Goal: Task Accomplishment & Management: Manage account settings

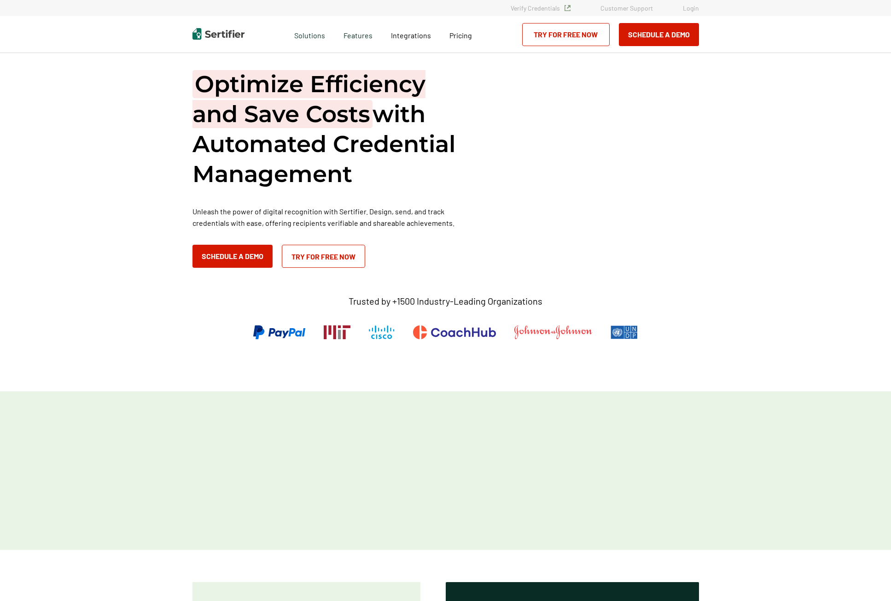
click at [688, 5] on link "Login" at bounding box center [691, 8] width 16 height 8
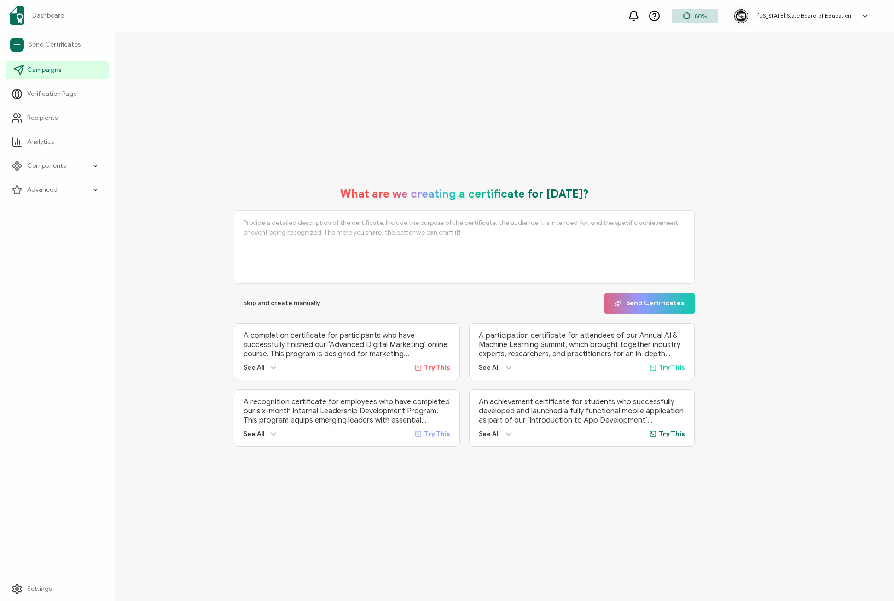
click at [45, 67] on span "Campaigns" at bounding box center [44, 69] width 34 height 9
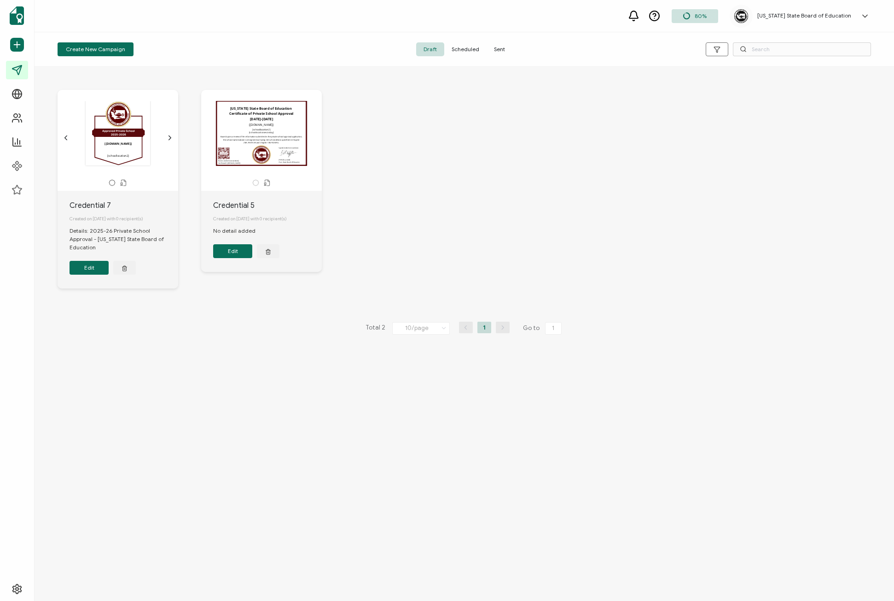
click at [459, 51] on span "Scheduled" at bounding box center [465, 49] width 42 height 14
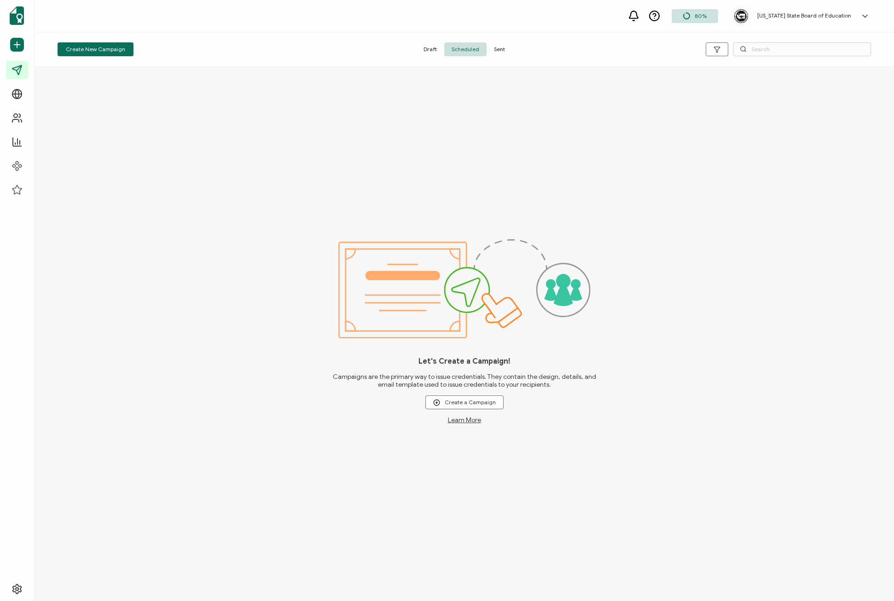
click at [490, 50] on span "Sent" at bounding box center [500, 49] width 26 height 14
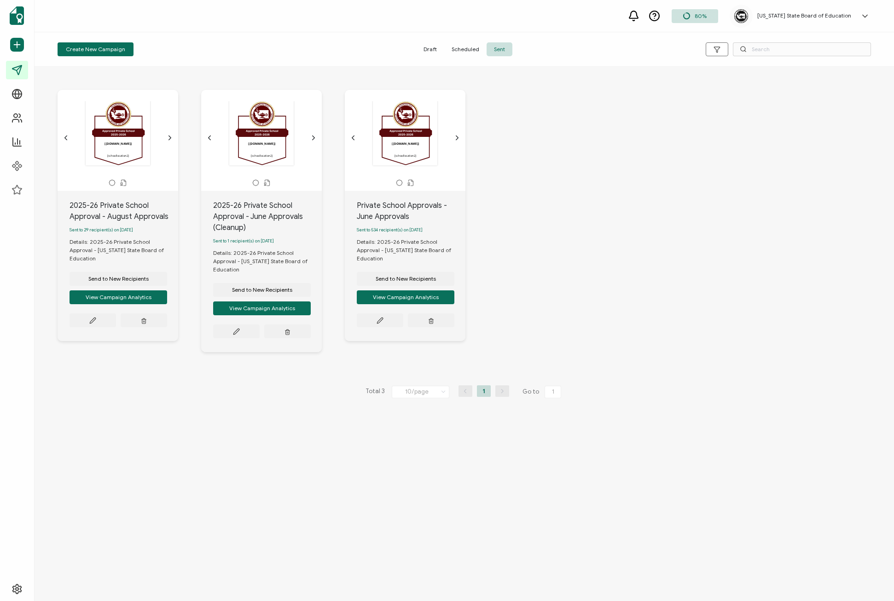
click at [384, 201] on div "Private School Approvals - June Approvals" at bounding box center [411, 211] width 109 height 22
click at [399, 214] on div "Private School Approvals - June Approvals" at bounding box center [411, 211] width 109 height 22
click at [383, 321] on icon at bounding box center [380, 320] width 7 height 7
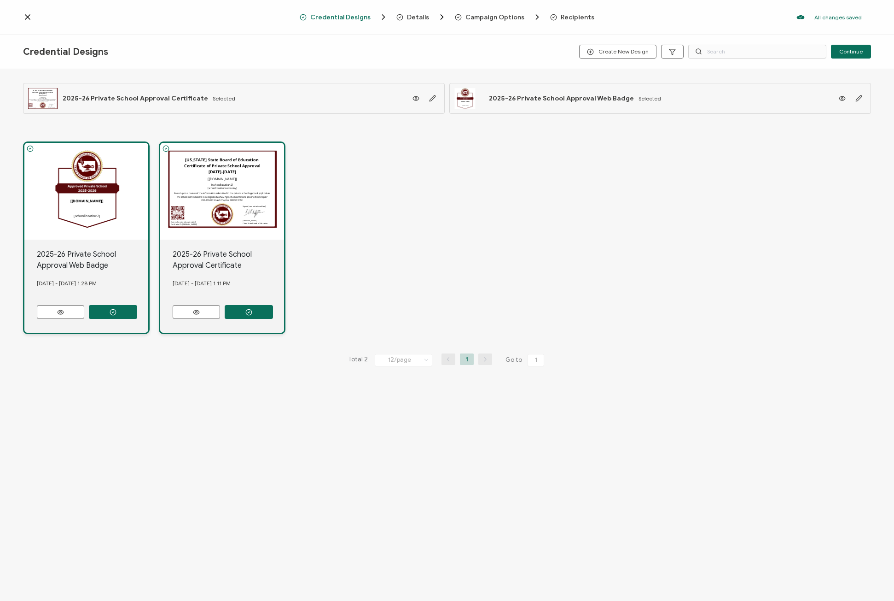
click at [484, 15] on span "Campaign Options" at bounding box center [495, 17] width 59 height 7
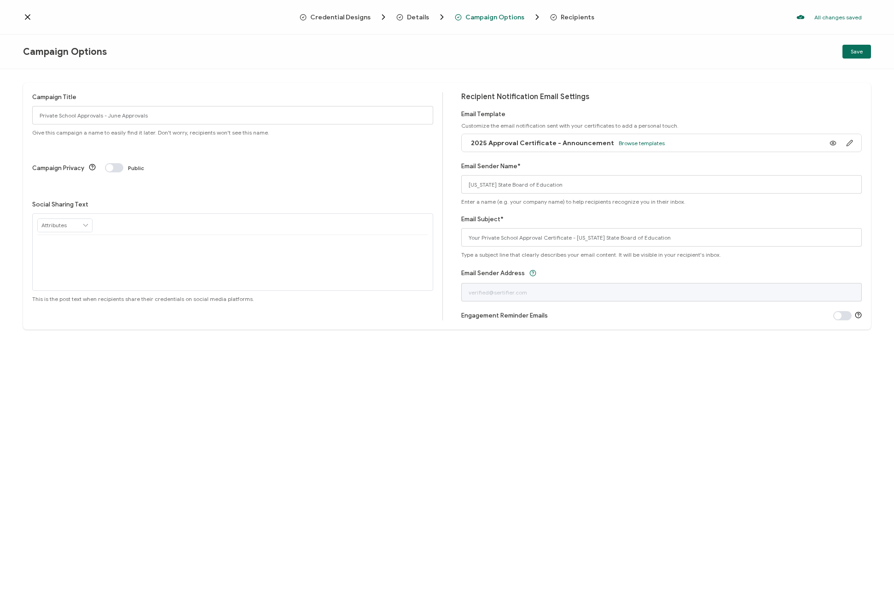
click at [584, 14] on span "Recipients" at bounding box center [578, 17] width 34 height 7
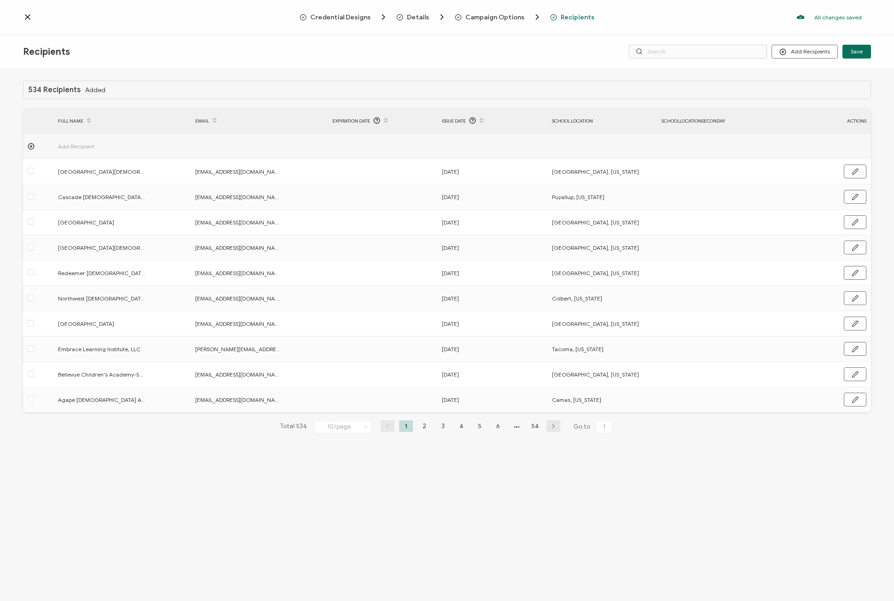
click at [125, 497] on div "534 Recipients Added FULL NAME EMAIL Expiration Date Issue Date school.location…" at bounding box center [447, 336] width 894 height 534
click at [26, 16] on icon at bounding box center [27, 17] width 5 height 5
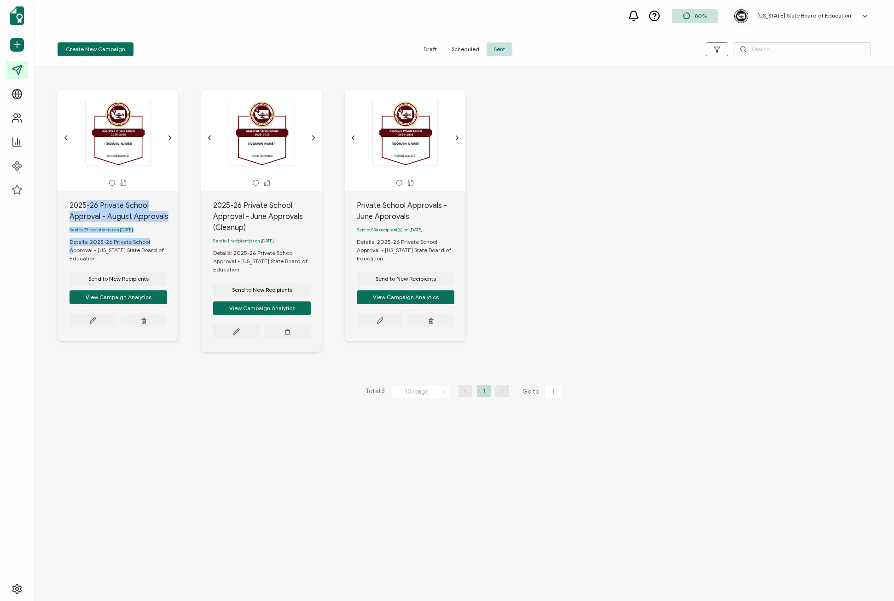
drag, startPoint x: 85, startPoint y: 201, endPoint x: 110, endPoint y: 243, distance: 48.5
click at [110, 243] on div "2025-26 Private School Approval - August Approvals Sent to 29 recipient(s) on A…" at bounding box center [118, 266] width 121 height 150
click at [368, 205] on div "Private School Approvals - June Approvals" at bounding box center [411, 211] width 109 height 22
drag, startPoint x: 356, startPoint y: 206, endPoint x: 402, endPoint y: 210, distance: 46.2
click at [402, 210] on div "Private School Approvals - June Approvals Sent to 534 recipient(s) on July 14, …" at bounding box center [405, 266] width 121 height 150
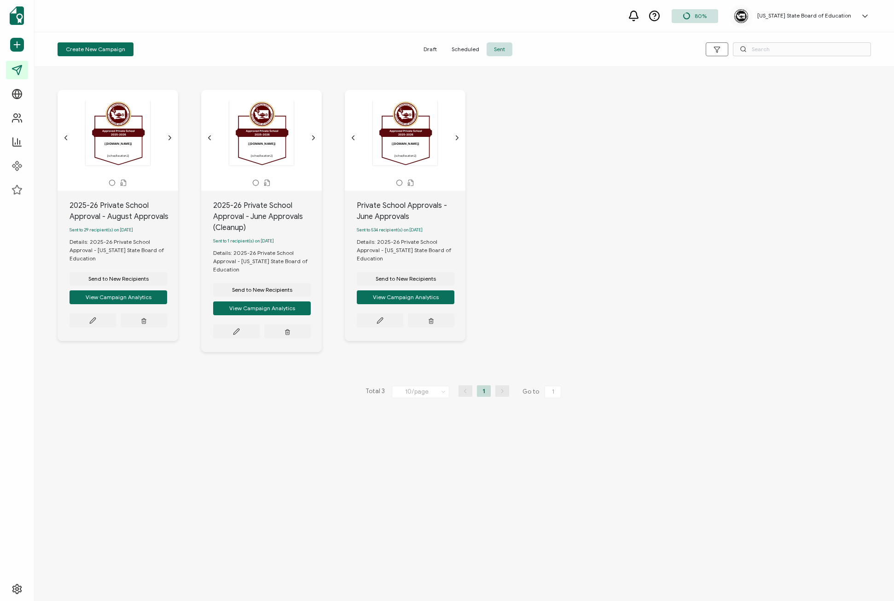
click at [396, 212] on div "Private School Approvals - June Approvals" at bounding box center [411, 211] width 109 height 22
drag, startPoint x: 409, startPoint y: 214, endPoint x: 352, endPoint y: 220, distance: 57.0
click at [352, 220] on div "Private School Approvals - June Approvals Sent to 534 recipient(s) on July 14, …" at bounding box center [405, 266] width 121 height 150
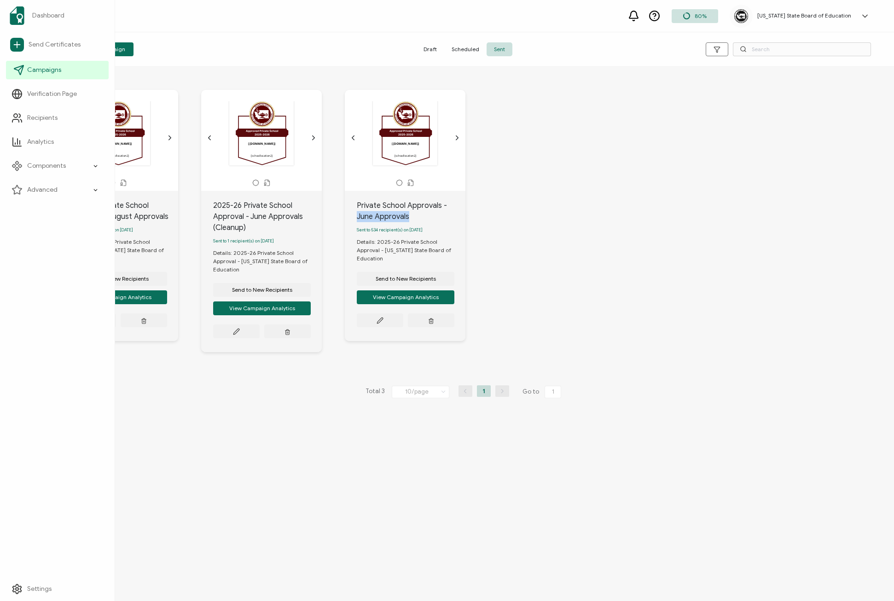
click at [38, 66] on span "Campaigns" at bounding box center [44, 69] width 34 height 9
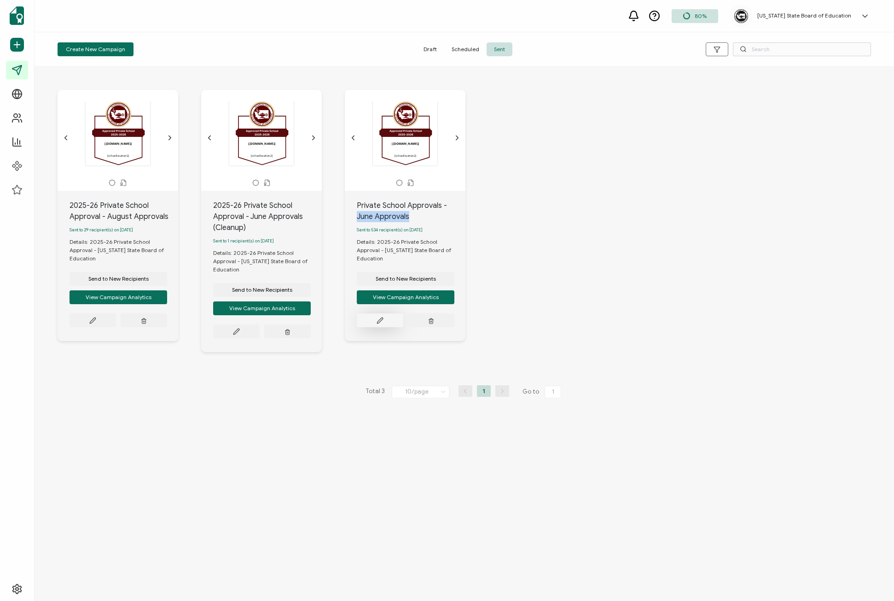
click at [378, 321] on icon at bounding box center [380, 320] width 7 height 7
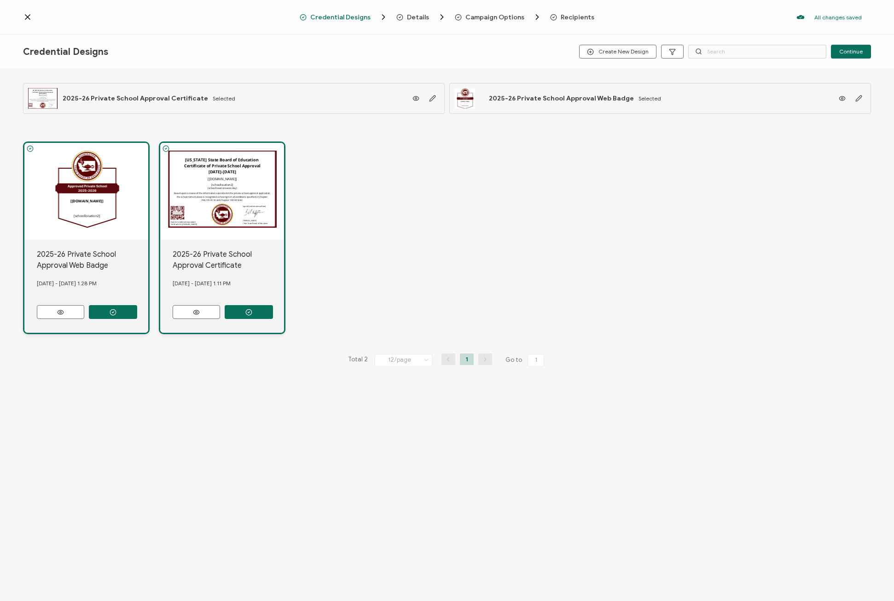
click at [579, 18] on span "Recipients" at bounding box center [578, 17] width 34 height 7
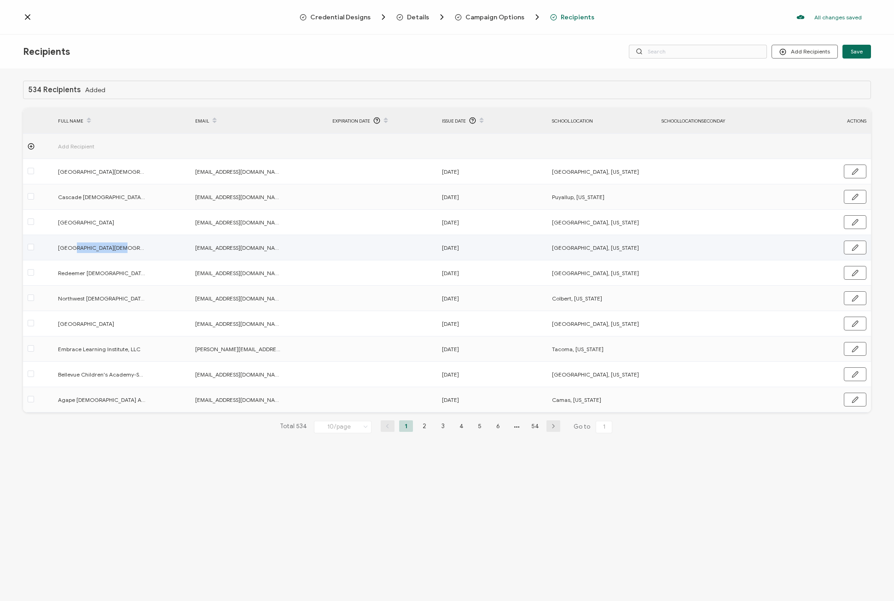
drag, startPoint x: 73, startPoint y: 246, endPoint x: 115, endPoint y: 239, distance: 42.9
click at [115, 239] on td "Redeemer Christian School - Fairwood" at bounding box center [121, 247] width 137 height 25
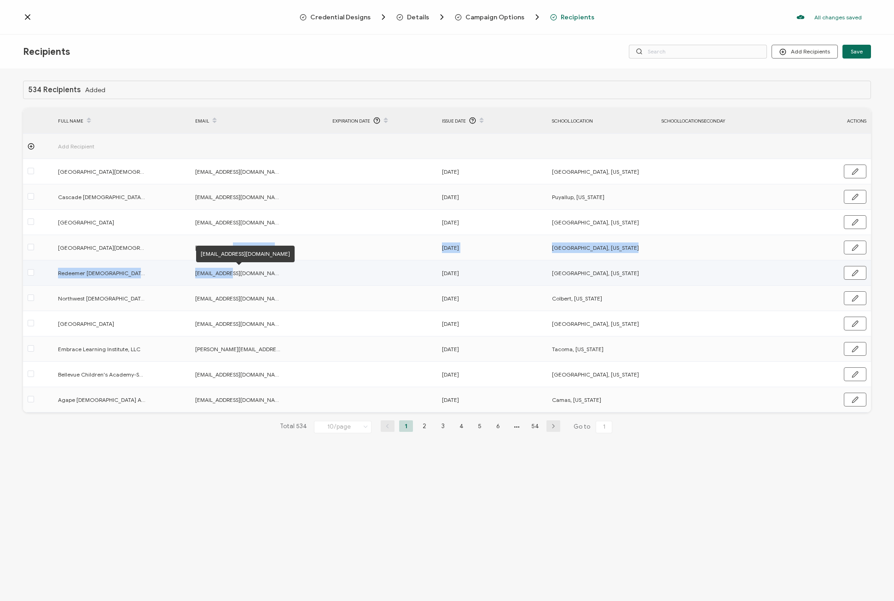
drag, startPoint x: 229, startPoint y: 248, endPoint x: 229, endPoint y: 272, distance: 24.0
click at [229, 272] on tbody "Add Recipient Redeemer Christian School - Renton rmcmillan@rentonchristian.org …" at bounding box center [447, 273] width 848 height 279
click at [279, 276] on span "rmcmillan@rentonchristian.org" at bounding box center [239, 273] width 88 height 11
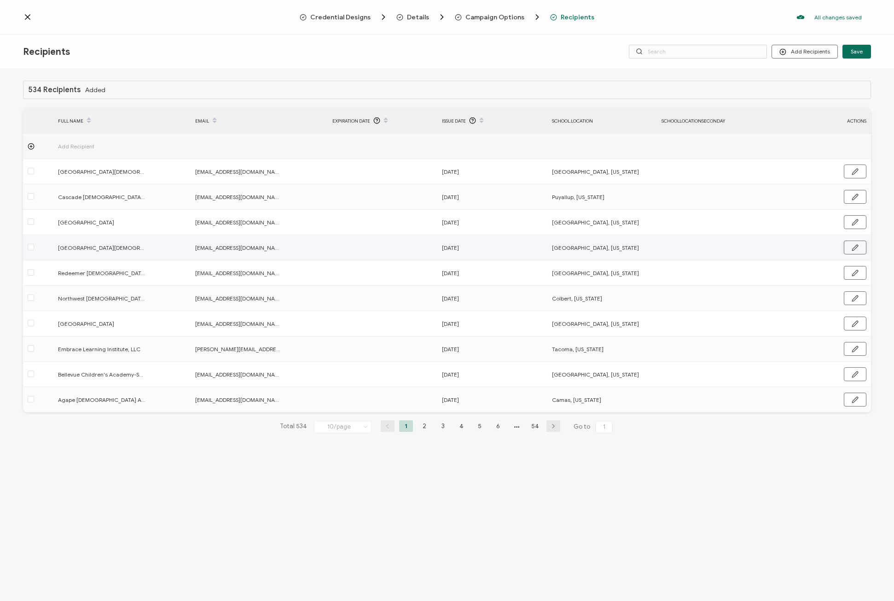
click at [858, 250] on icon "button" at bounding box center [855, 247] width 7 height 7
click at [194, 513] on div "534 Recipients Added FULL NAME EMAIL Expiration Date Issue Date school.location…" at bounding box center [447, 336] width 894 height 534
click at [30, 18] on icon at bounding box center [27, 16] width 9 height 9
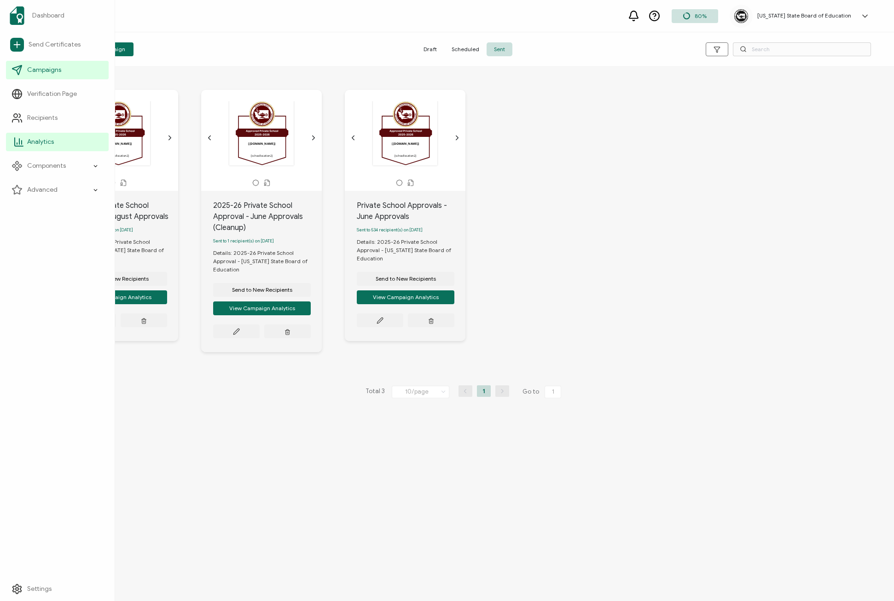
drag, startPoint x: 92, startPoint y: 147, endPoint x: 93, endPoint y: 154, distance: 7.1
click at [93, 151] on li "Analytics" at bounding box center [57, 142] width 103 height 24
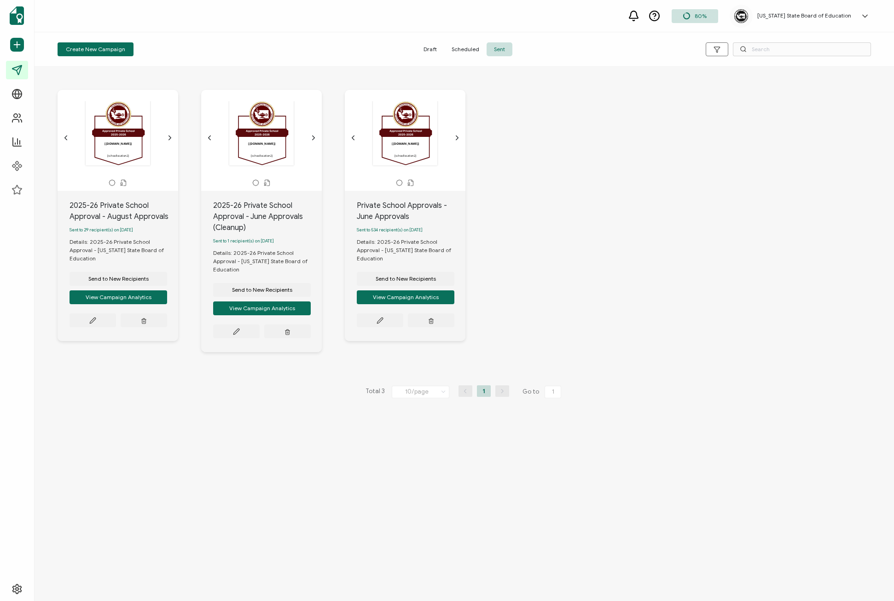
click at [591, 307] on div "[recipient.name] [schoollocation2] Washington State Board of Education Certific…" at bounding box center [464, 227] width 832 height 313
click at [88, 321] on button at bounding box center [93, 320] width 47 height 14
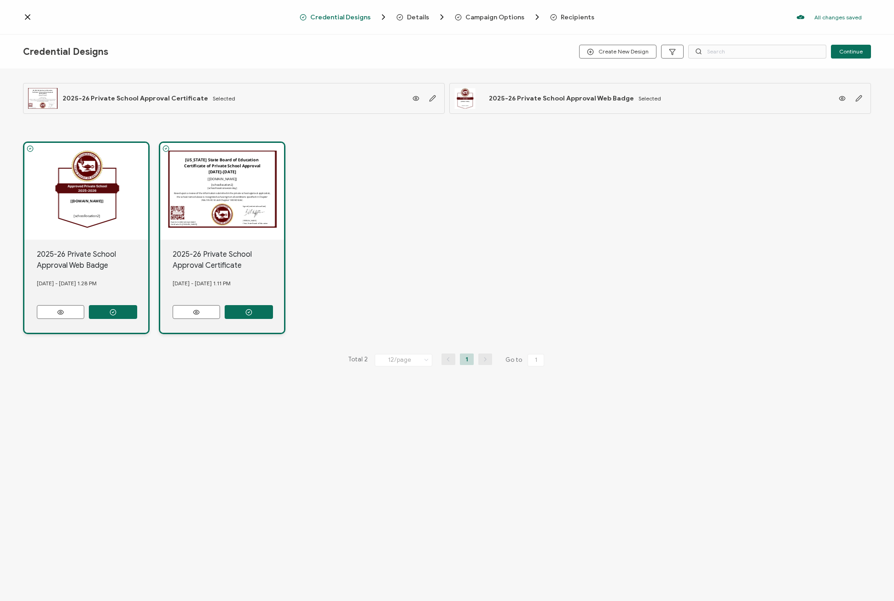
click at [490, 16] on span "Campaign Options" at bounding box center [495, 17] width 59 height 7
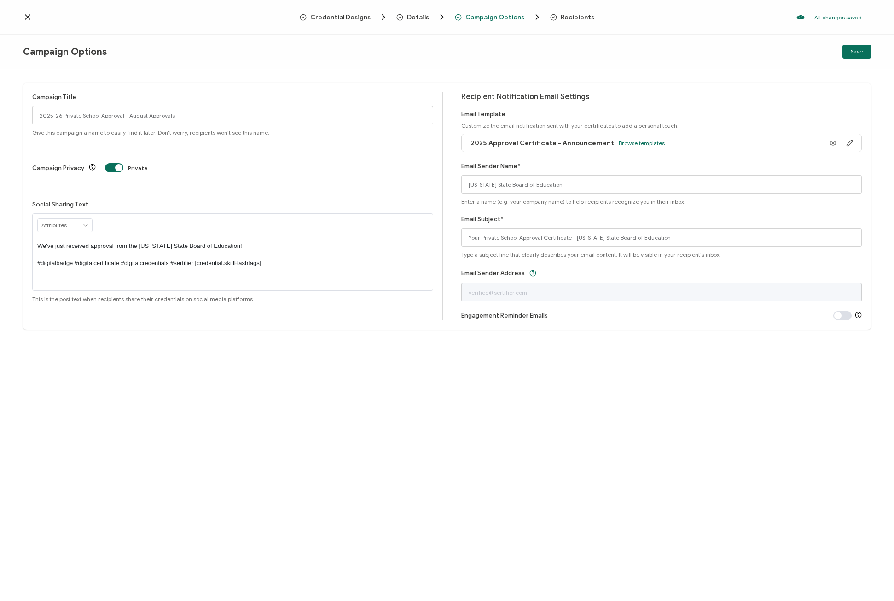
click at [561, 19] on span "Recipients" at bounding box center [578, 17] width 34 height 7
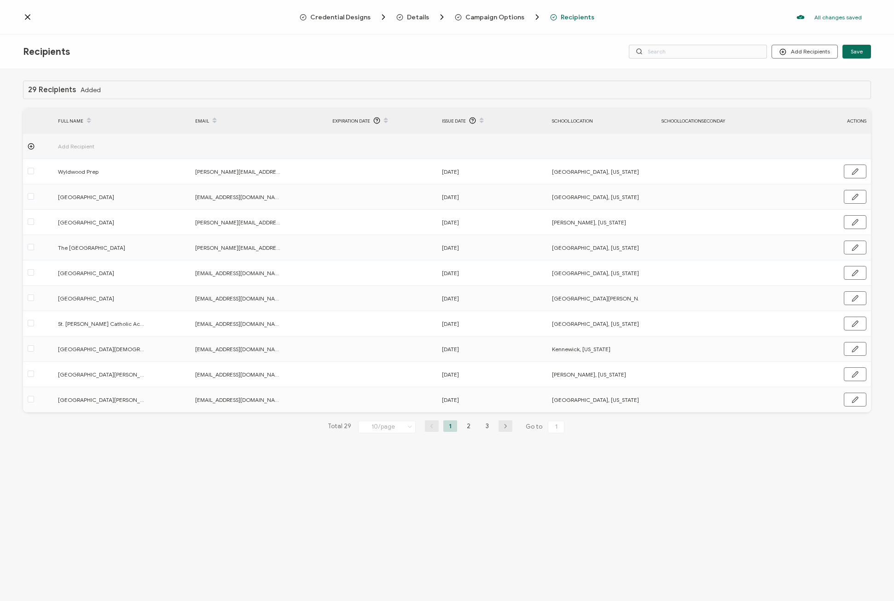
drag, startPoint x: 668, startPoint y: 122, endPoint x: 731, endPoint y: 122, distance: 63.1
click at [731, 122] on div "schoollocationseconday" at bounding box center [712, 121] width 110 height 11
click at [28, 19] on icon at bounding box center [27, 16] width 9 height 9
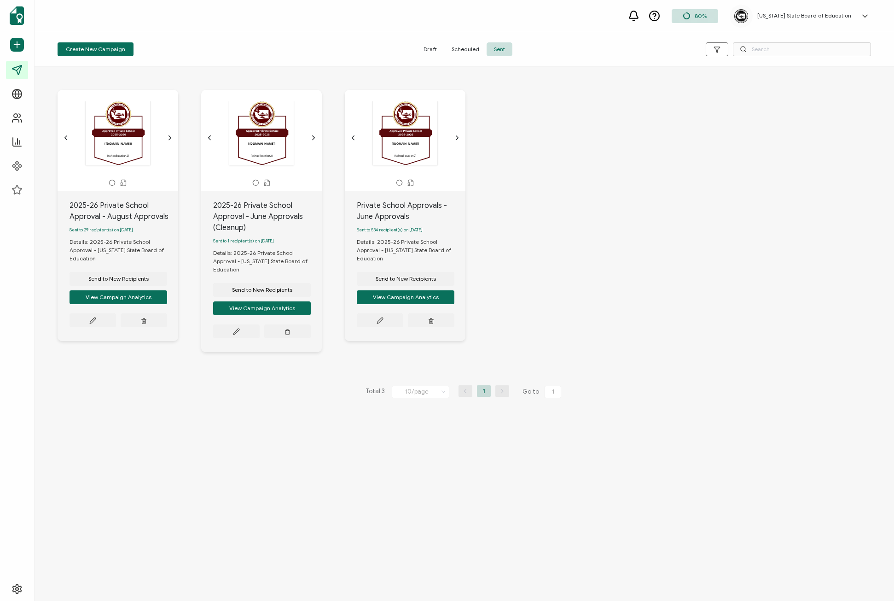
click at [459, 136] on icon "chevron forward outline" at bounding box center [457, 137] width 7 height 7
click at [406, 136] on div "Washington State Board of Education Certificate of Private School Approval 2025…" at bounding box center [405, 133] width 97 height 64
click at [410, 144] on div "Washington State Board of Education Certificate of Private School Approval 2025…" at bounding box center [405, 133] width 97 height 64
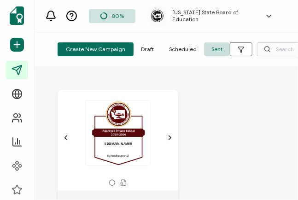
click at [166, 139] on div "[recipient.name] [schoollocation2] Washington State Board of Education Certific…" at bounding box center [117, 138] width 111 height 74
click at [168, 139] on icon "chevron forward outline" at bounding box center [169, 137] width 7 height 7
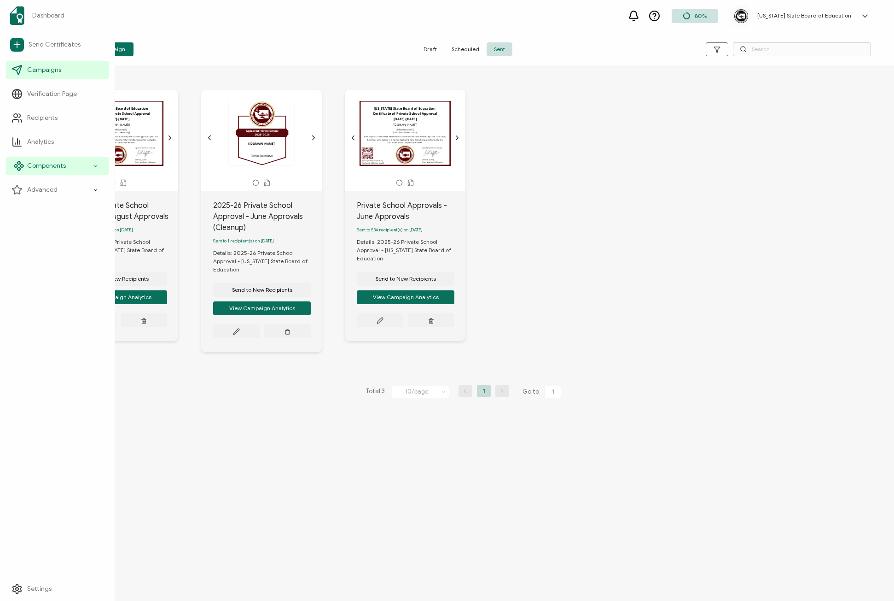
click at [94, 163] on icon at bounding box center [96, 166] width 6 height 11
click at [88, 188] on span "Credential Designs" at bounding box center [61, 189] width 56 height 9
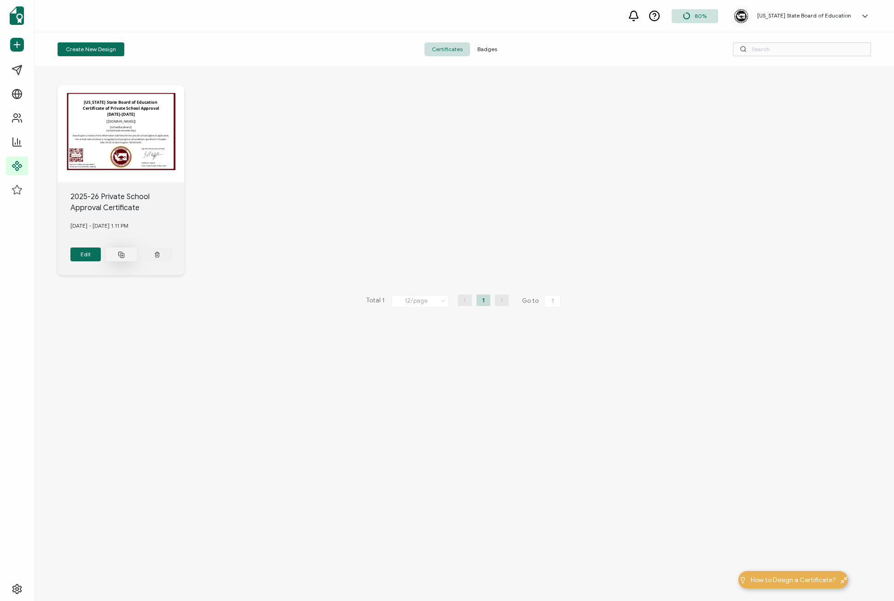
click at [124, 255] on rect at bounding box center [122, 255] width 4 height 4
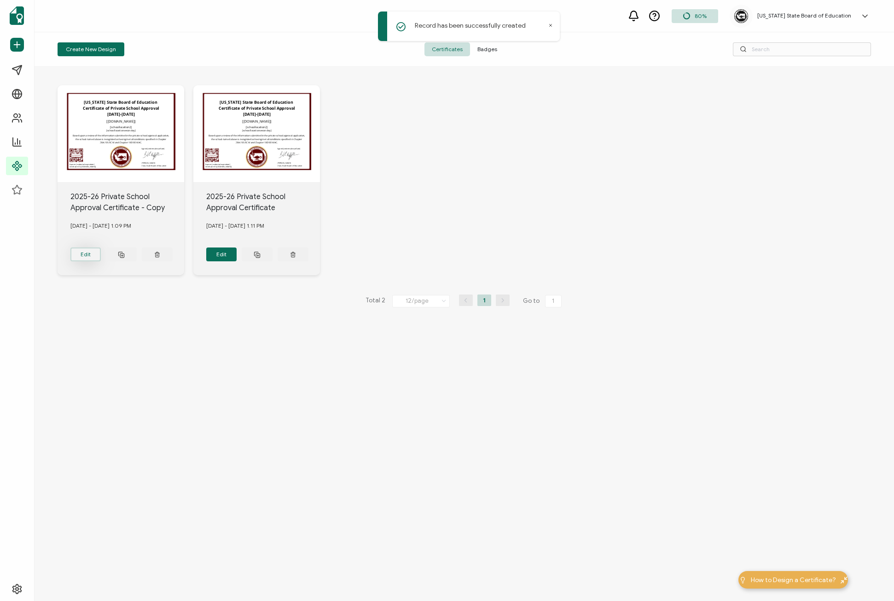
click at [90, 249] on button "Edit" at bounding box center [85, 254] width 31 height 14
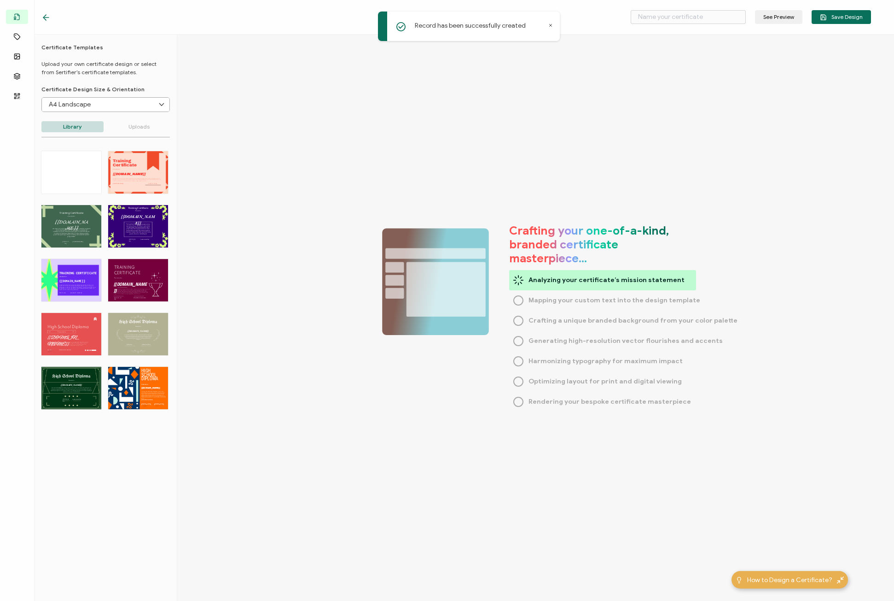
click at [550, 25] on icon at bounding box center [551, 25] width 2 height 2
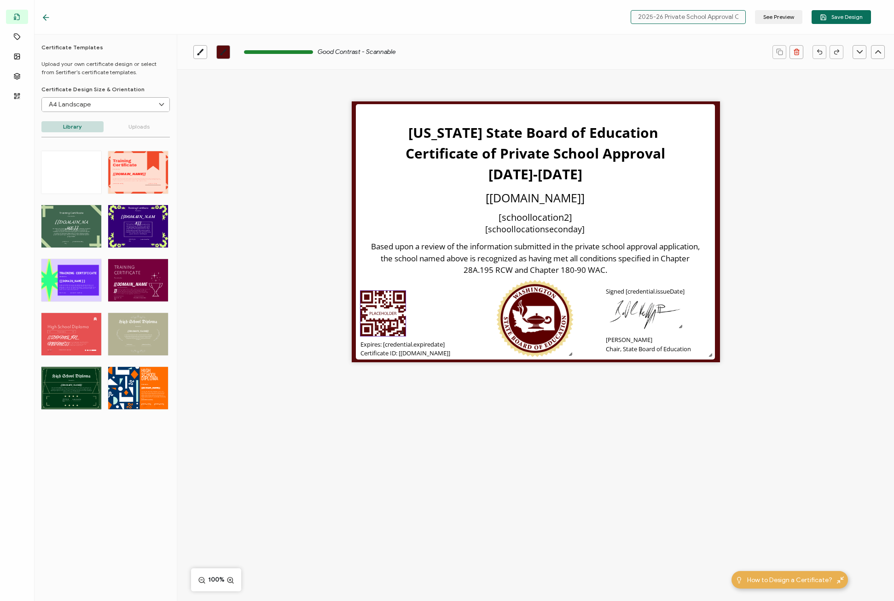
click at [689, 16] on input "2025-26 Private School Approval Certificate - Copy" at bounding box center [688, 17] width 115 height 14
drag, startPoint x: 706, startPoint y: 18, endPoint x: 743, endPoint y: 14, distance: 37.5
click at [743, 14] on input "2025-26 Private School Approval Certificate - Copy" at bounding box center [688, 17] width 115 height 14
click at [724, 16] on input "2025-26 Private School Approval Certificate - Copy" at bounding box center [688, 17] width 115 height 14
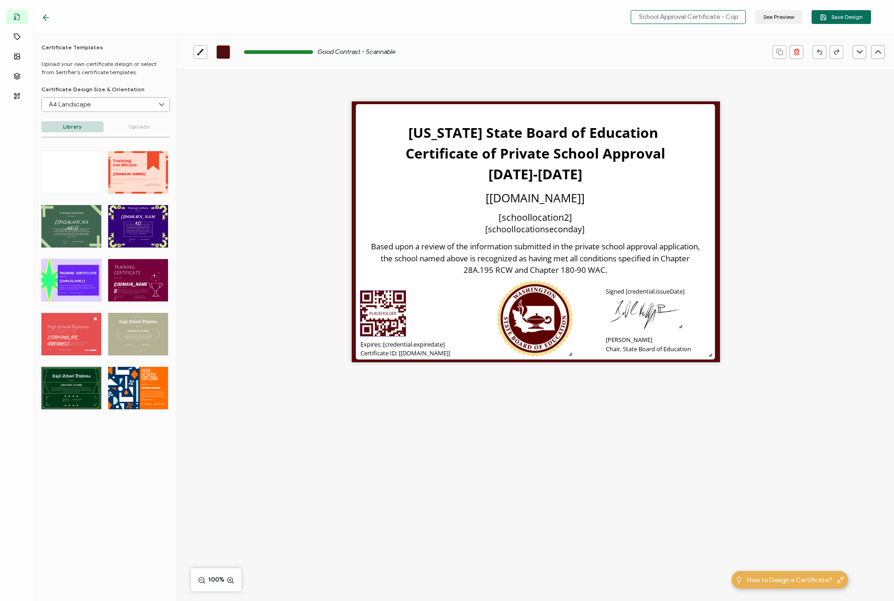
drag, startPoint x: 723, startPoint y: 16, endPoint x: 750, endPoint y: 17, distance: 27.6
click at [750, 17] on div "2025-26 Private School Approval Certificate - Copy See Preview Save Design" at bounding box center [748, 17] width 245 height 14
click at [639, 341] on pre "Bill Kallappa II Chair, State Board of Education" at bounding box center [648, 344] width 85 height 18
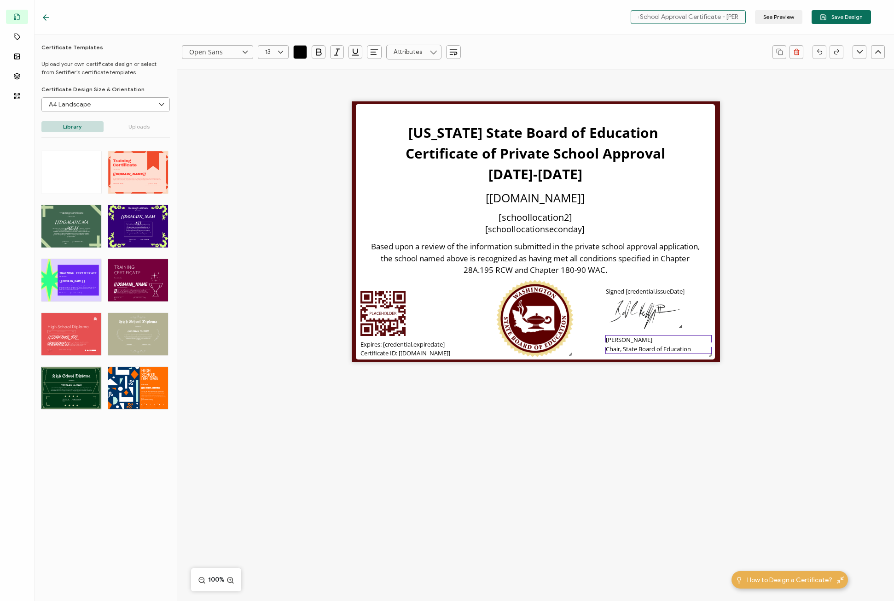
type input "2025-26 Private School Approval Certificate - Mary"
drag, startPoint x: 649, startPoint y: 339, endPoint x: 643, endPoint y: 339, distance: 6.0
click at [643, 339] on div "Bill Kallappa II Chair, State Board of Education" at bounding box center [659, 344] width 106 height 19
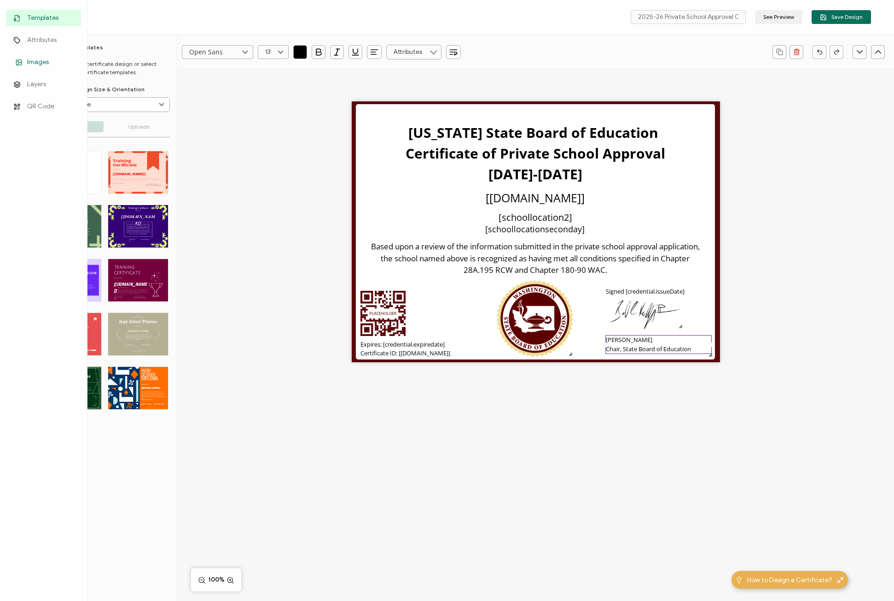
click at [41, 64] on span "Images" at bounding box center [38, 62] width 22 height 9
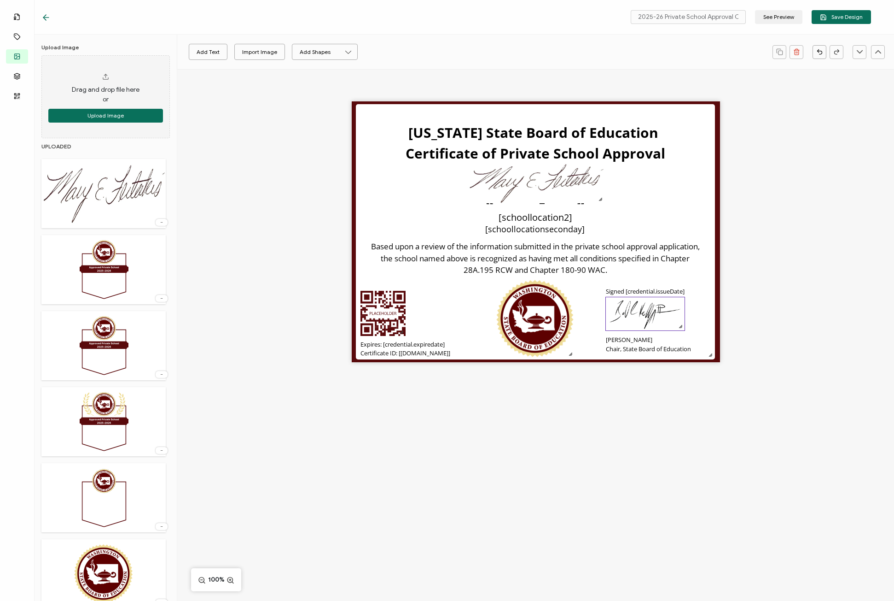
click at [640, 317] on img at bounding box center [645, 314] width 79 height 34
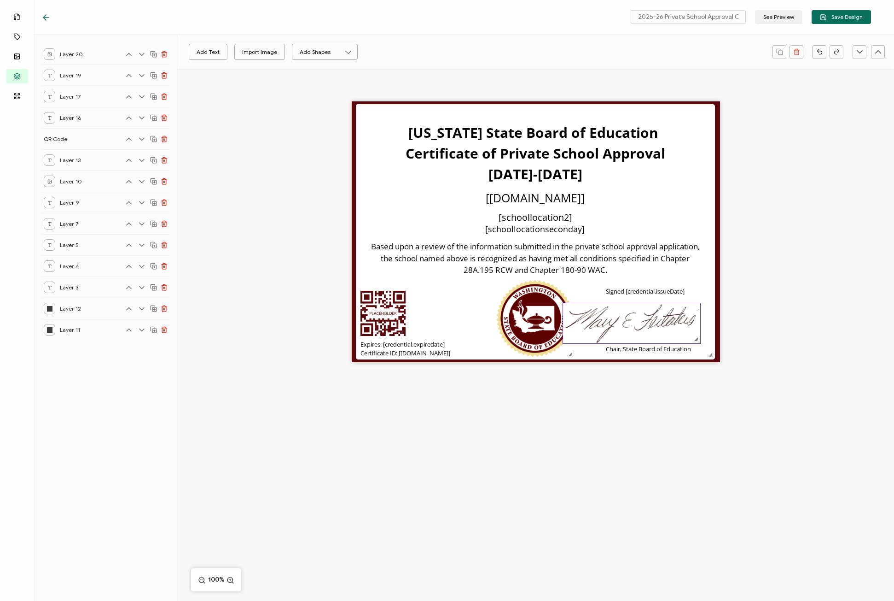
drag, startPoint x: 583, startPoint y: 188, endPoint x: 679, endPoint y: 328, distance: 169.6
click at [679, 328] on img at bounding box center [631, 323] width 137 height 40
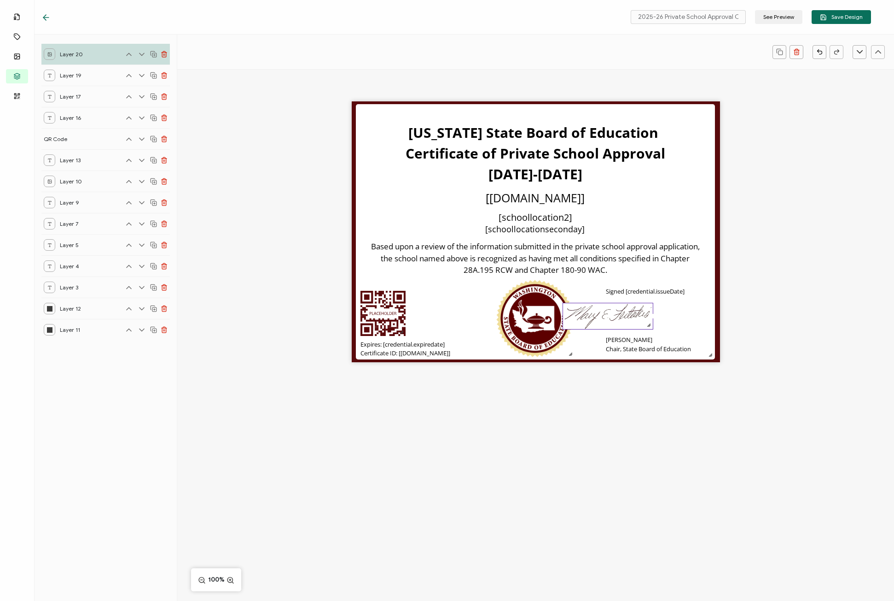
drag, startPoint x: 698, startPoint y: 339, endPoint x: 652, endPoint y: 328, distance: 47.8
click at [652, 328] on div at bounding box center [648, 324] width 7 height 7
drag, startPoint x: 631, startPoint y: 316, endPoint x: 667, endPoint y: 314, distance: 36.0
click at [667, 314] on img at bounding box center [651, 313] width 90 height 26
drag, startPoint x: 692, startPoint y: 324, endPoint x: 709, endPoint y: 331, distance: 18.1
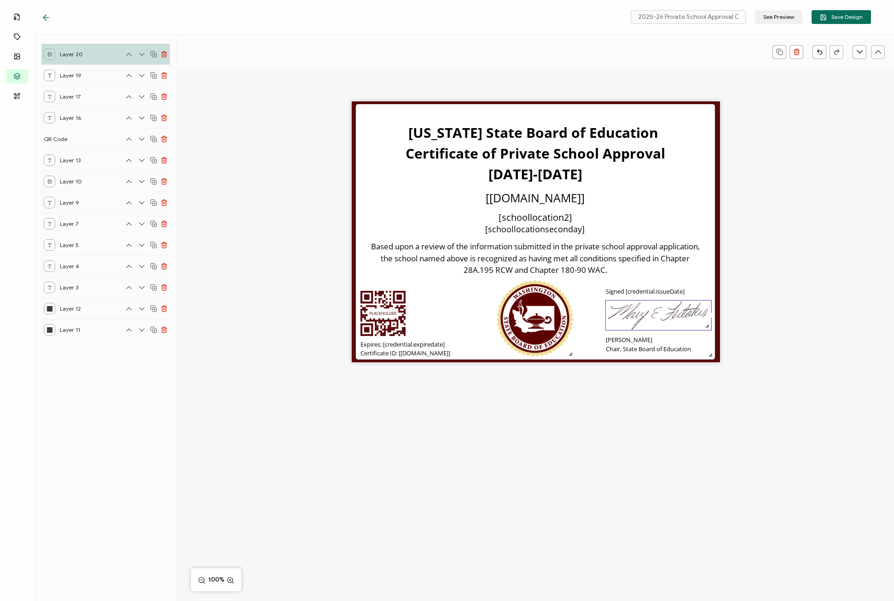
click at [709, 330] on div at bounding box center [659, 315] width 106 height 30
click at [760, 325] on div "Washington State Board of Education Certificate of Private School Approval 2025…" at bounding box center [535, 247] width 717 height 357
click at [632, 346] on pre "Mary Fertakis Chair, State Board of Education" at bounding box center [648, 344] width 85 height 18
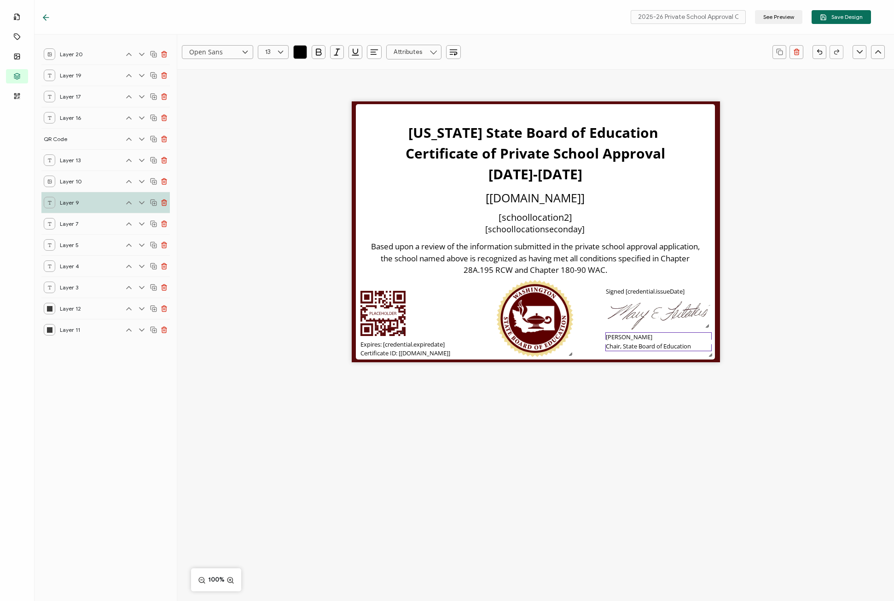
click at [799, 349] on div "Washington State Board of Education Certificate of Private School Approval 2025…" at bounding box center [535, 247] width 717 height 357
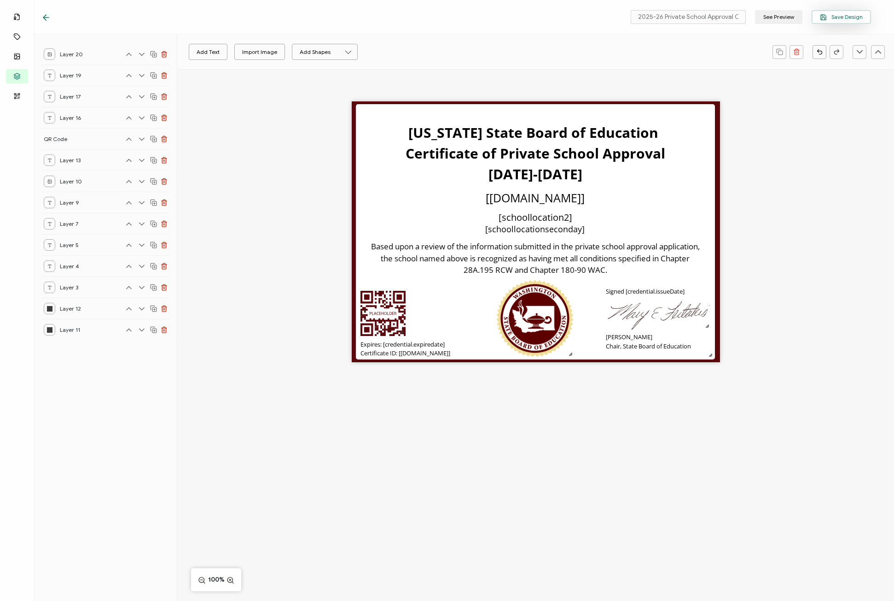
click at [833, 18] on span "Save Design" at bounding box center [841, 17] width 43 height 7
click at [848, 18] on span "Save Design" at bounding box center [841, 17] width 43 height 7
click at [835, 22] on button "Save Design" at bounding box center [841, 17] width 59 height 14
click at [775, 17] on button "See Preview" at bounding box center [778, 17] width 47 height 14
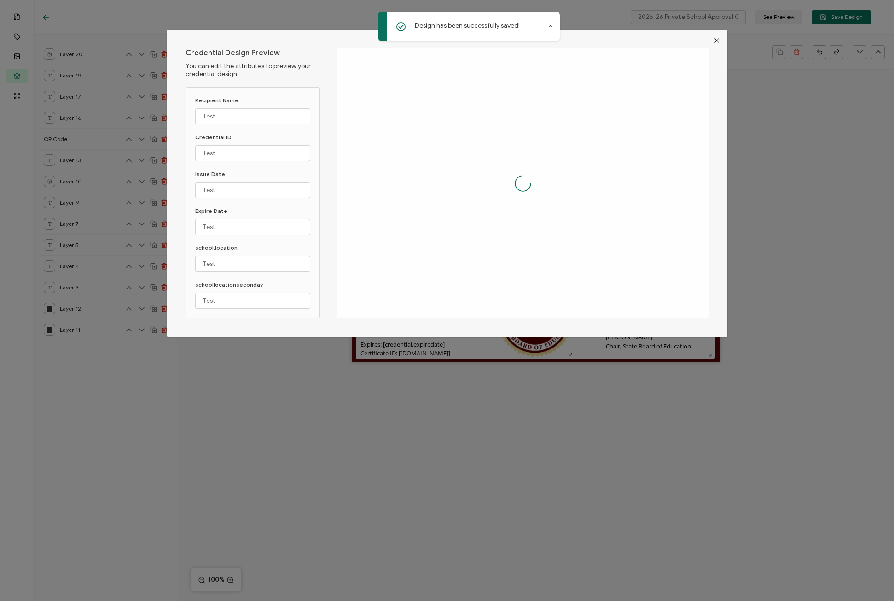
click at [716, 37] on icon "Close" at bounding box center [716, 40] width 7 height 7
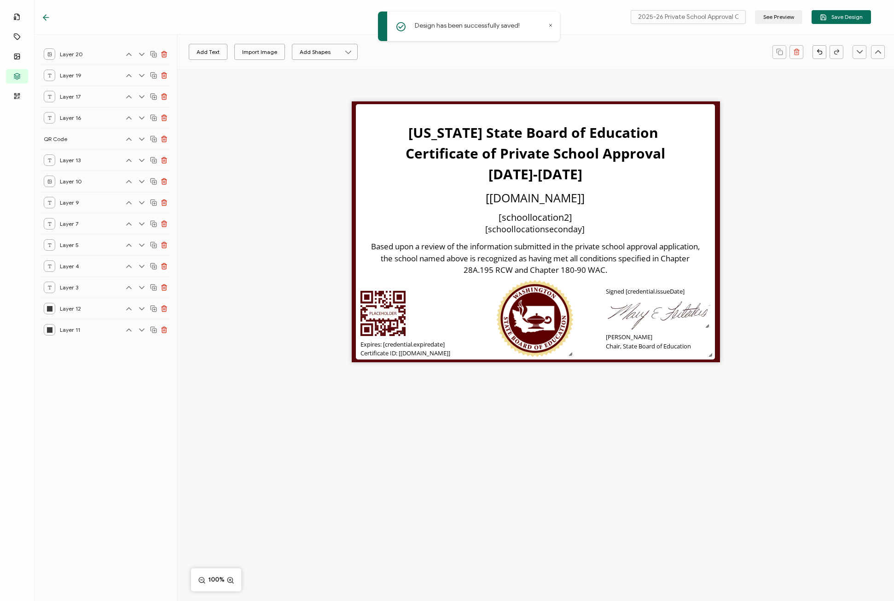
click at [48, 18] on icon at bounding box center [45, 17] width 9 height 9
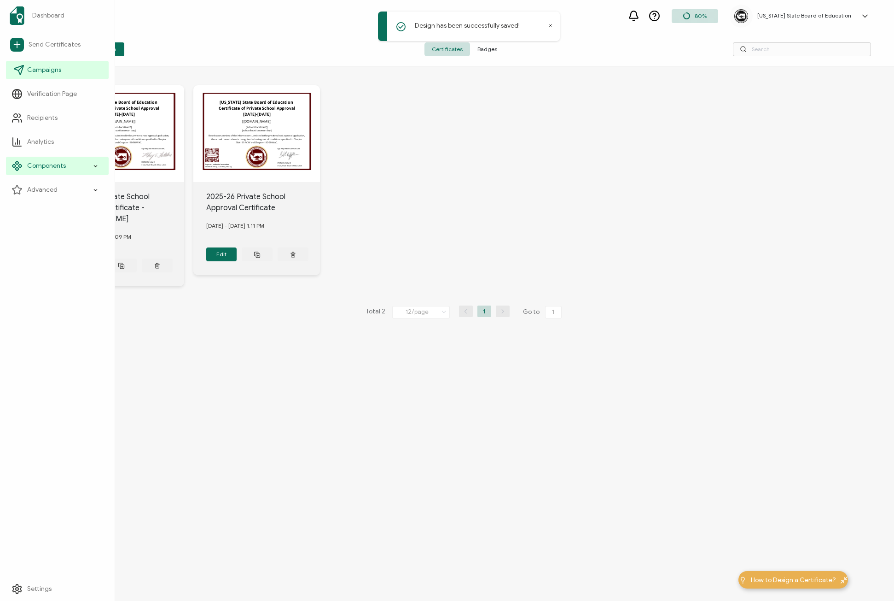
click at [64, 70] on link "Campaigns" at bounding box center [57, 70] width 103 height 18
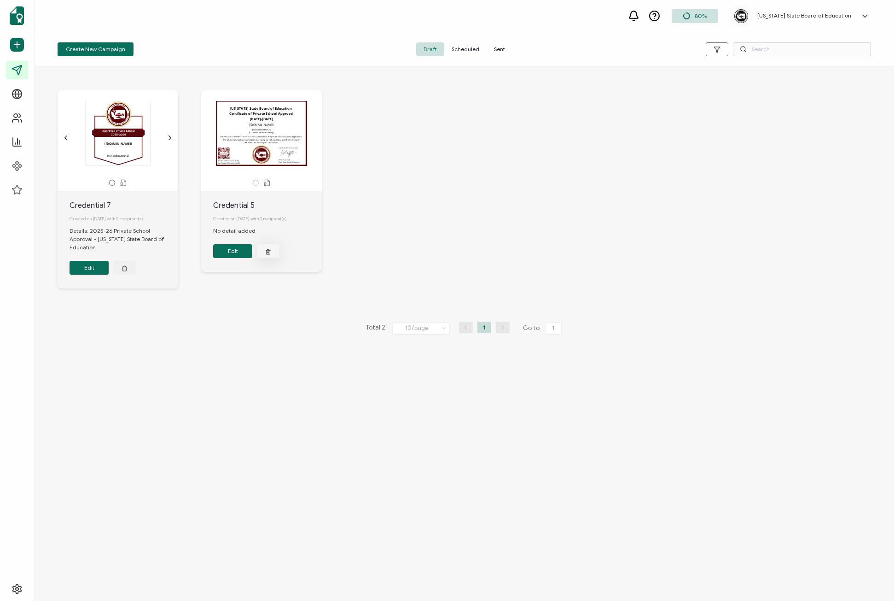
click at [270, 252] on icon "button" at bounding box center [268, 251] width 6 height 7
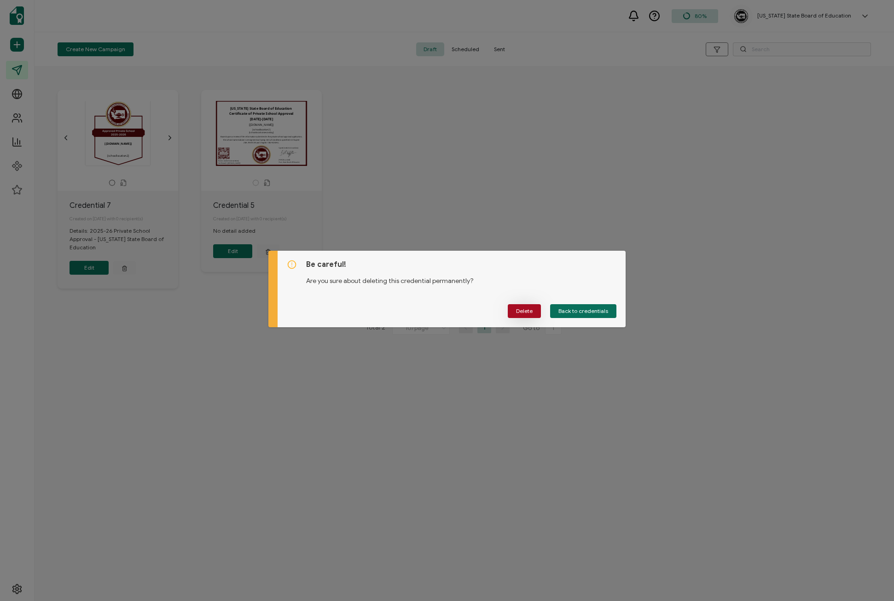
click at [523, 306] on button "Delete" at bounding box center [524, 311] width 33 height 14
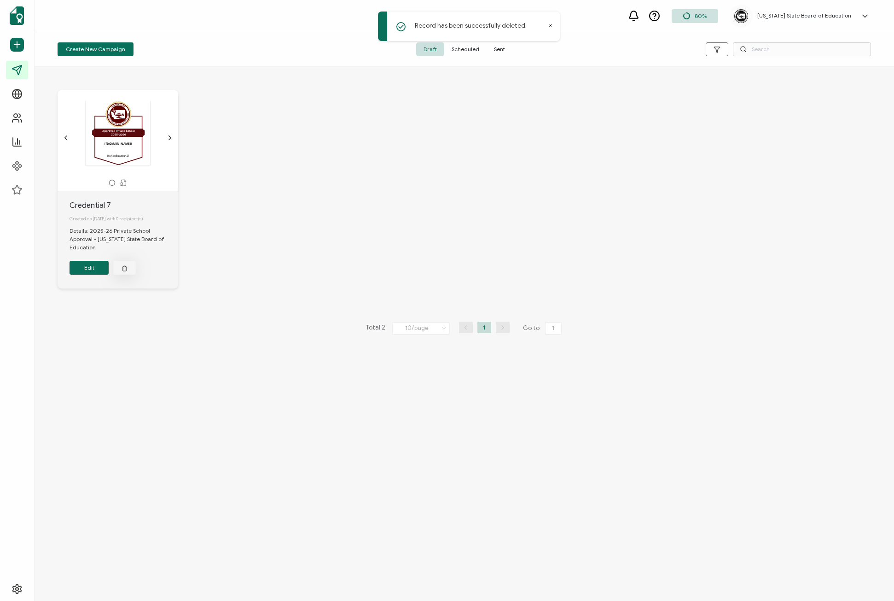
click at [128, 272] on button "button" at bounding box center [124, 268] width 23 height 14
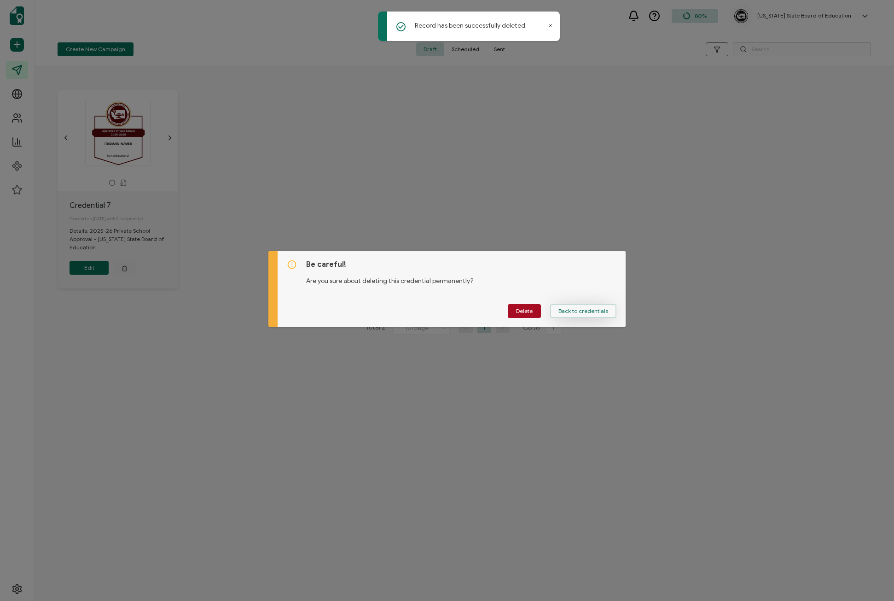
click at [597, 311] on span "Back to credentials" at bounding box center [584, 311] width 50 height 6
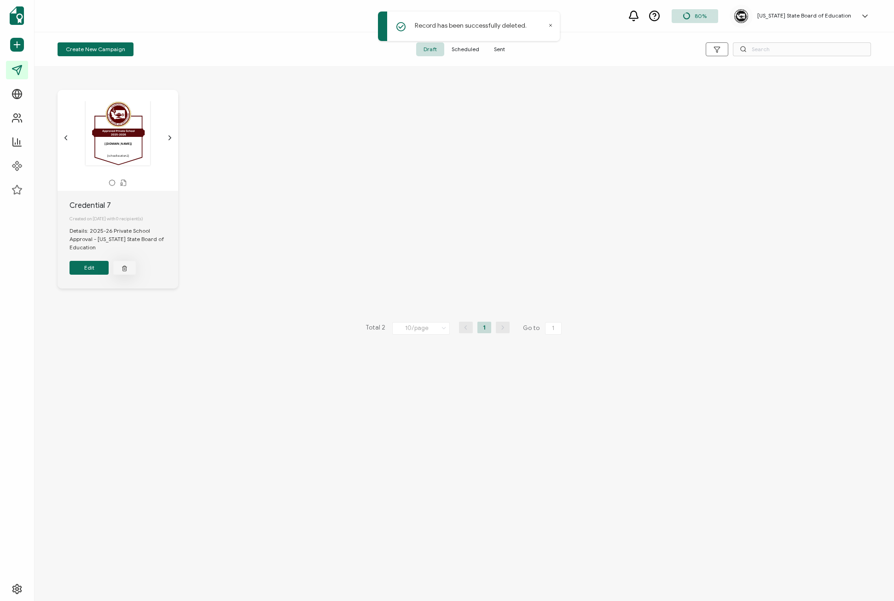
click at [131, 273] on button "button" at bounding box center [124, 268] width 23 height 14
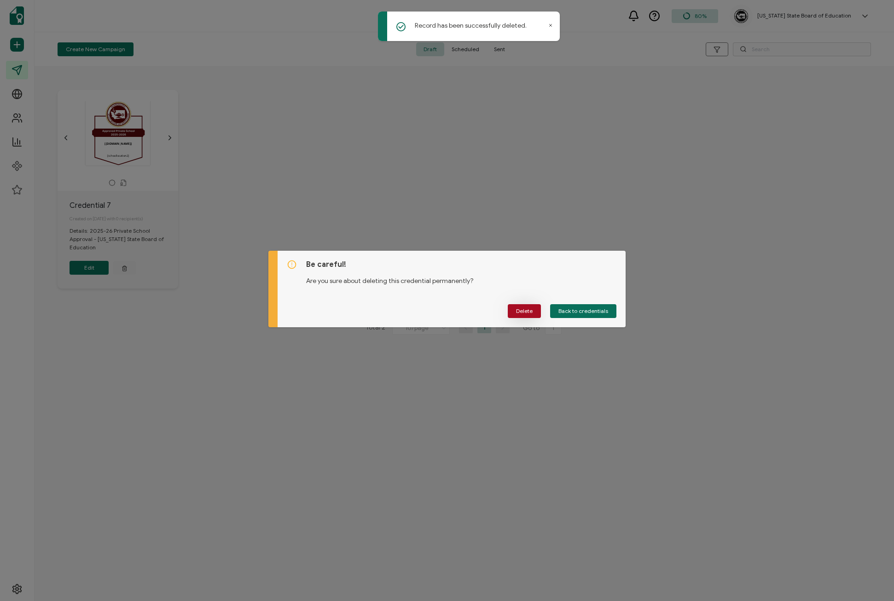
click at [527, 311] on span "Delete" at bounding box center [524, 311] width 17 height 6
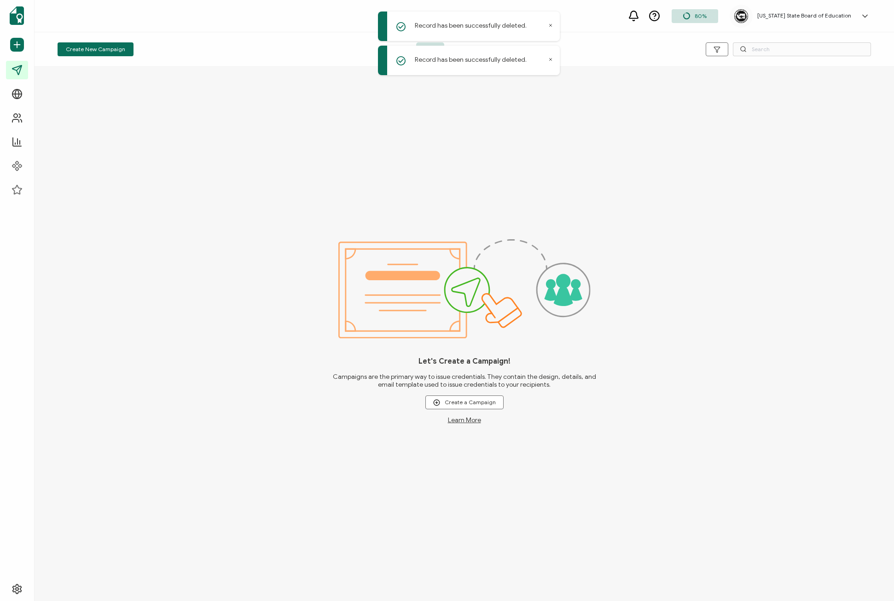
click at [550, 24] on icon at bounding box center [551, 25] width 2 height 2
click at [500, 49] on span "Sent" at bounding box center [500, 49] width 26 height 14
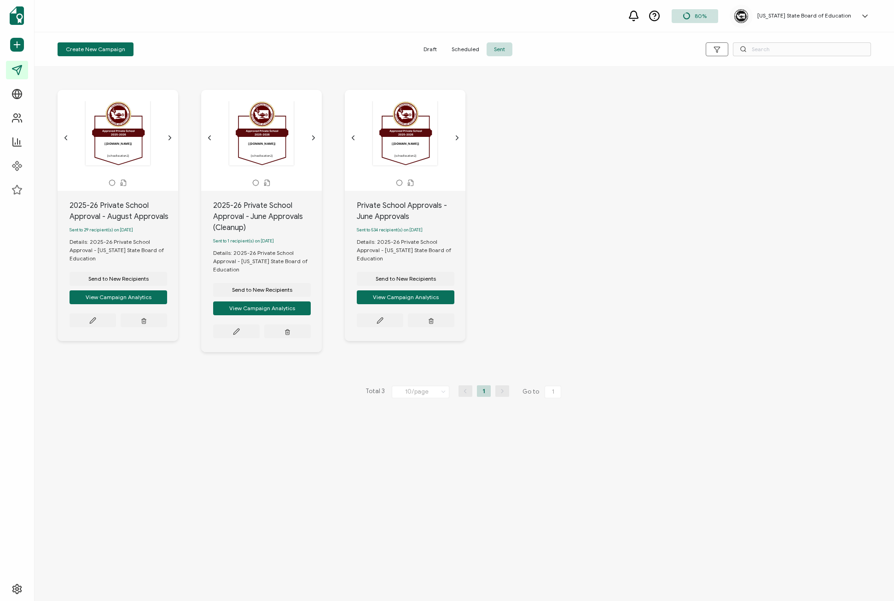
click at [479, 43] on span "Scheduled" at bounding box center [465, 49] width 42 height 14
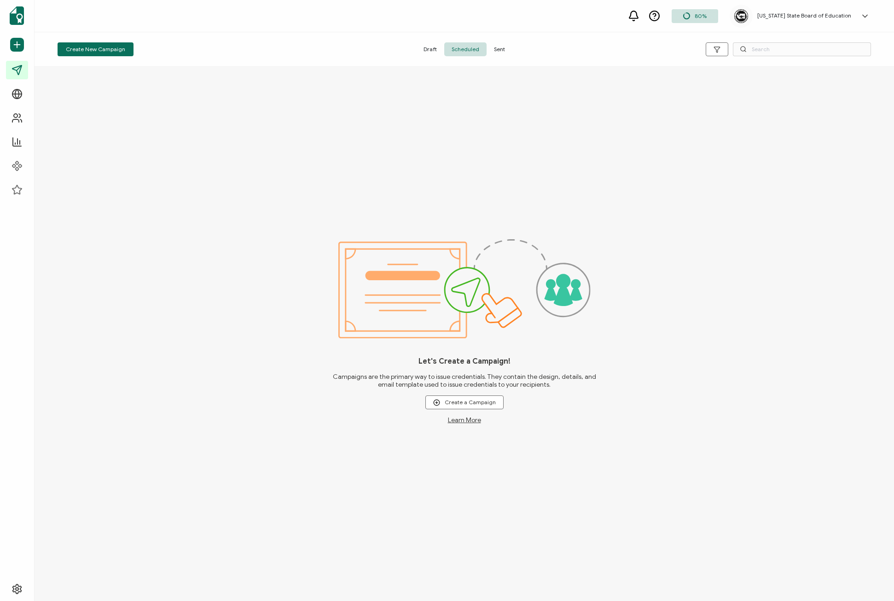
click at [504, 53] on span "Sent" at bounding box center [500, 49] width 26 height 14
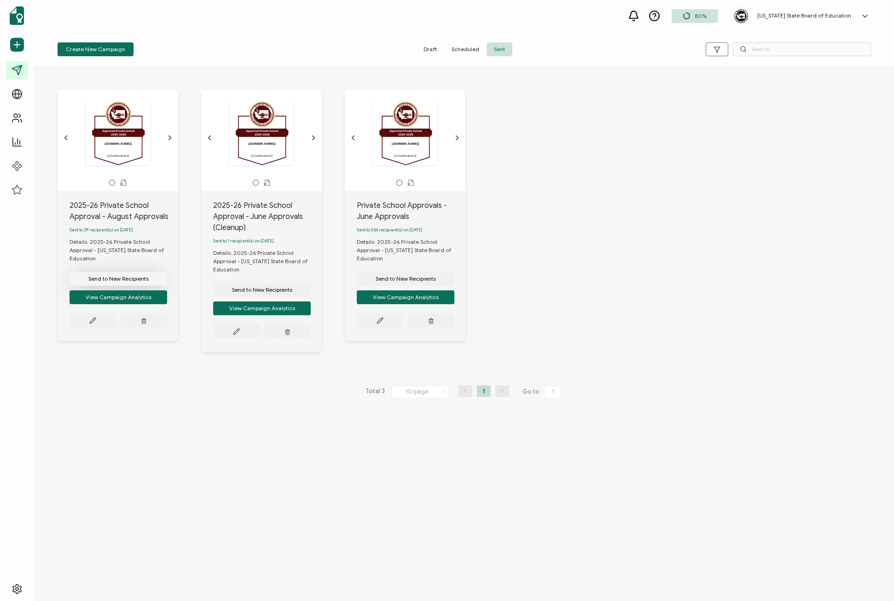
click at [133, 280] on span "Send to New Recipients" at bounding box center [118, 279] width 60 height 6
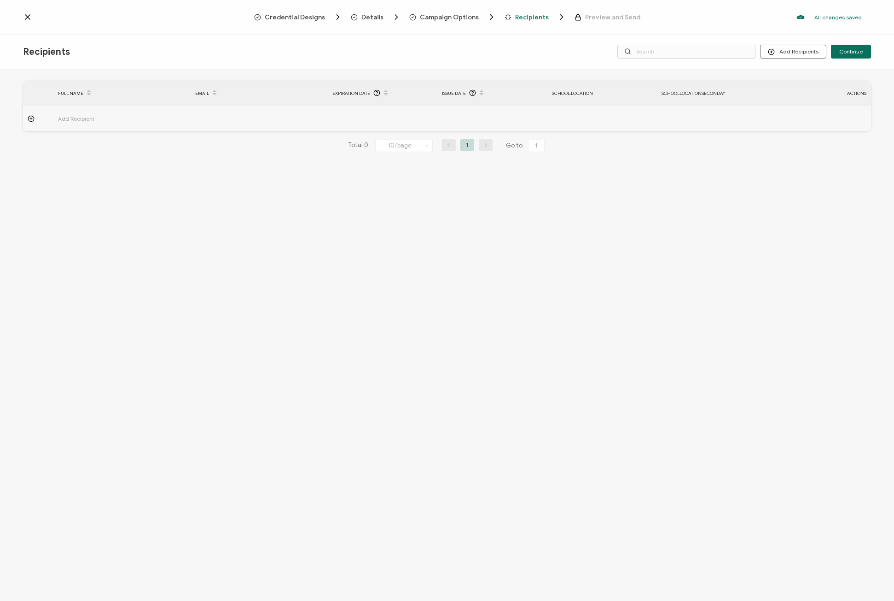
click at [308, 16] on span "Credential Designs" at bounding box center [295, 17] width 60 height 7
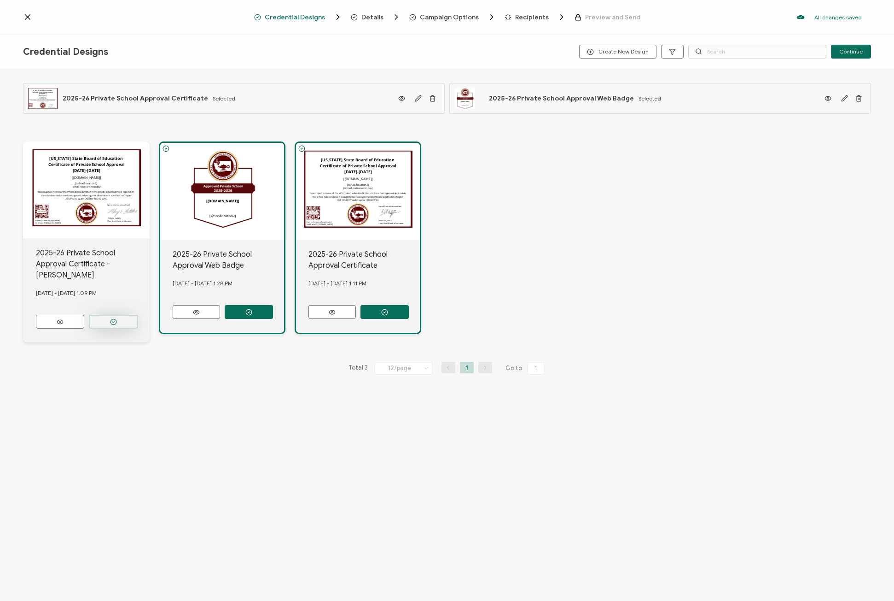
click at [109, 315] on button "button" at bounding box center [113, 322] width 49 height 14
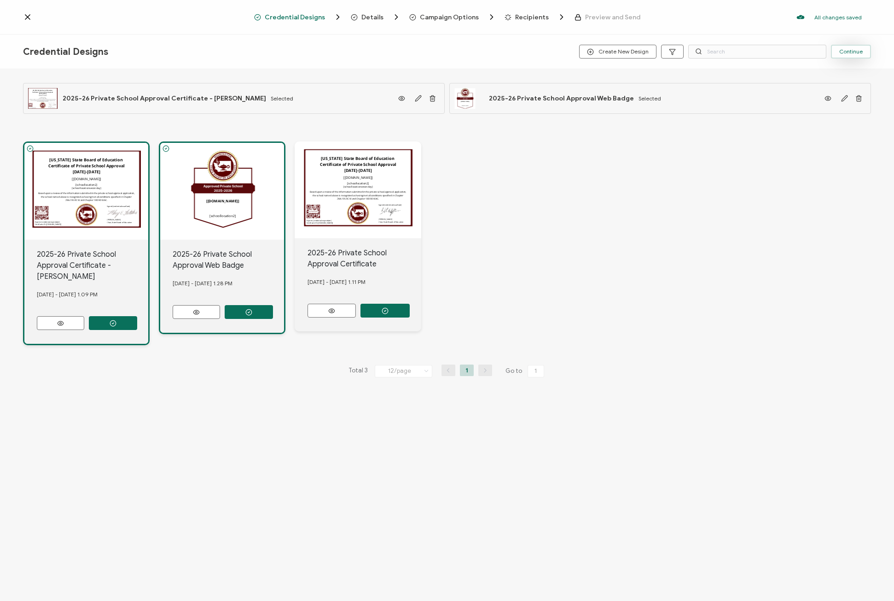
click at [847, 54] on span "Continue" at bounding box center [851, 52] width 23 height 6
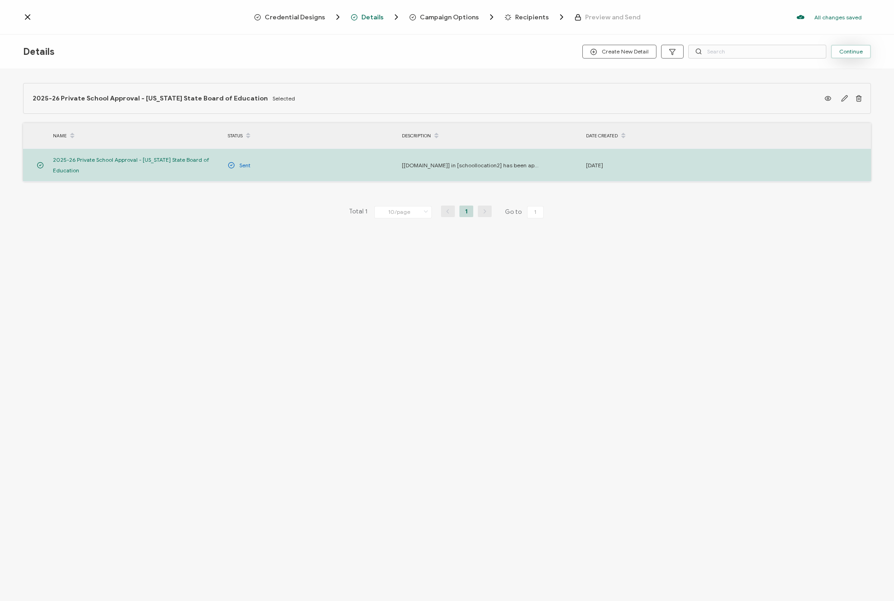
click at [851, 56] on button "Continue" at bounding box center [851, 52] width 40 height 14
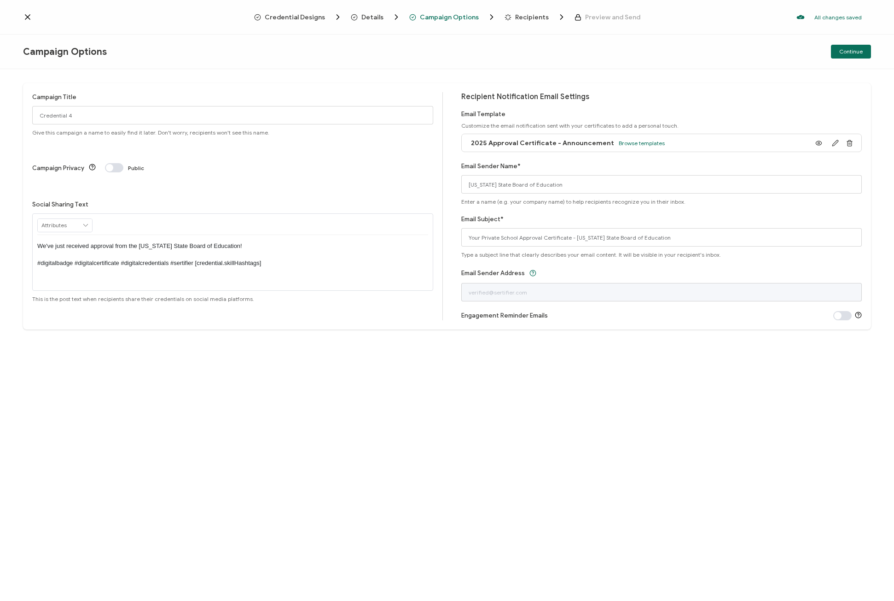
click at [374, 18] on span "Details" at bounding box center [373, 17] width 22 height 7
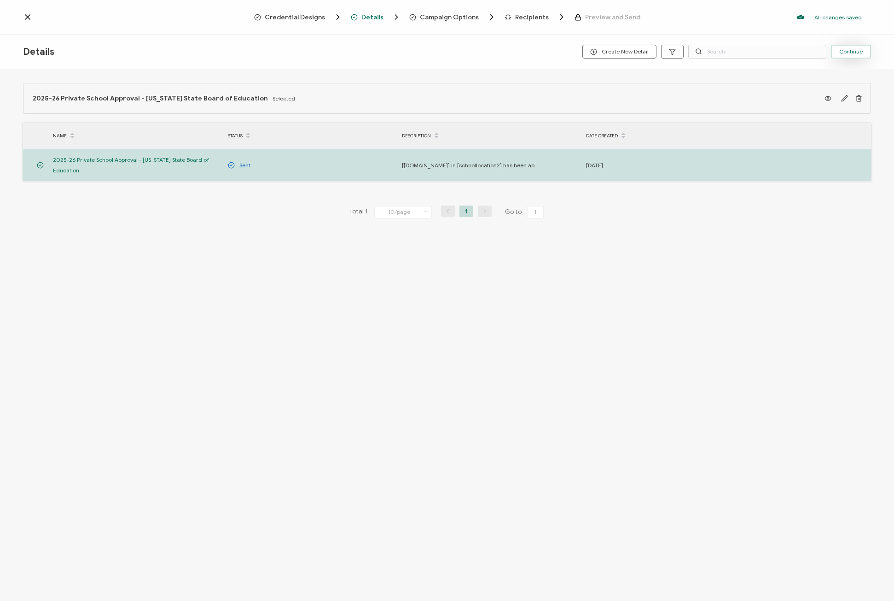
click at [842, 47] on button "Continue" at bounding box center [851, 52] width 40 height 14
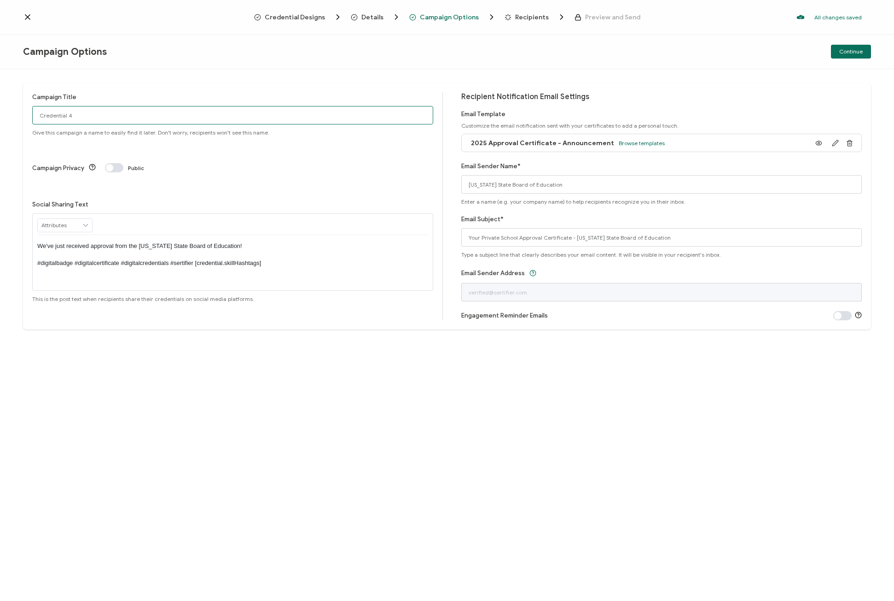
drag, startPoint x: 75, startPoint y: 117, endPoint x: -11, endPoint y: 104, distance: 86.6
click at [0, 104] on html "Credential Designs Details Campaign Options Recipients Preview and Send All cha…" at bounding box center [447, 300] width 894 height 601
click at [150, 96] on div "Campaign Title Private School Approval - September Batch Give this campaign a n…" at bounding box center [232, 114] width 401 height 44
click at [127, 116] on input "Private School Approval - September Batch" at bounding box center [232, 115] width 401 height 18
click at [132, 114] on input "Private School Approval - September Batch" at bounding box center [232, 115] width 401 height 18
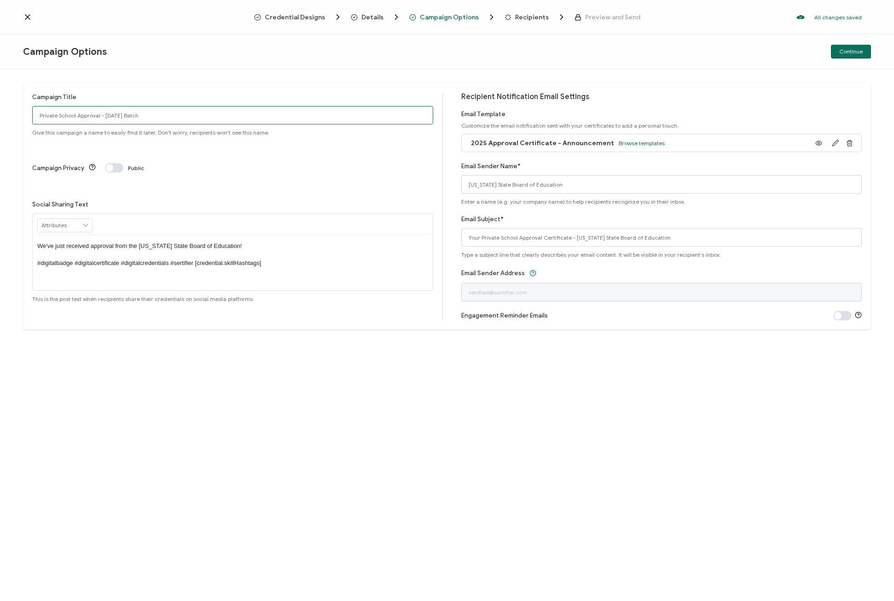
type input "Private School Approval - September 2025 Batch"
click at [186, 87] on div "Campaign Title Private School Approval - September 2025 Batch Give this campaig…" at bounding box center [447, 206] width 848 height 246
click at [113, 163] on span at bounding box center [114, 167] width 18 height 9
click at [846, 53] on span "Continue" at bounding box center [851, 52] width 23 height 6
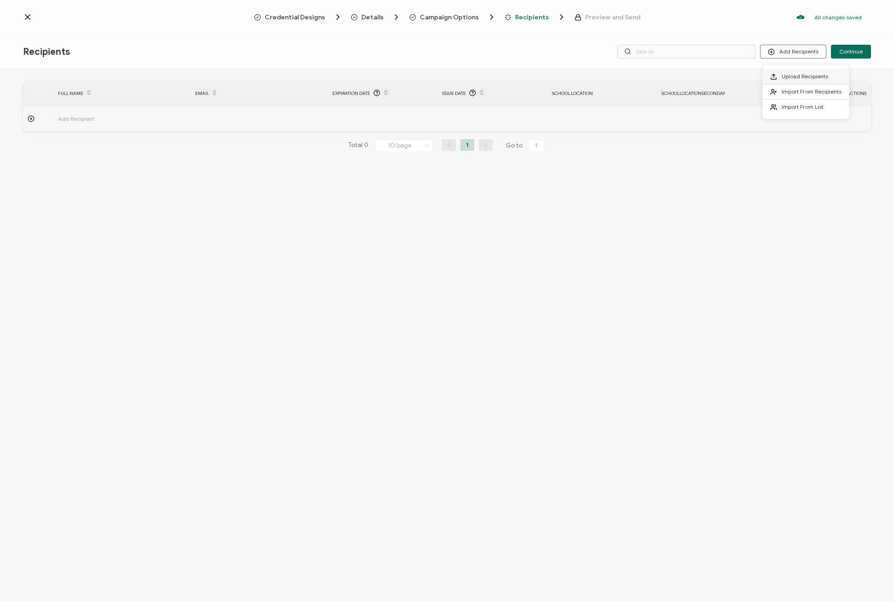
click at [788, 76] on span "Upload Recipients" at bounding box center [805, 76] width 47 height 7
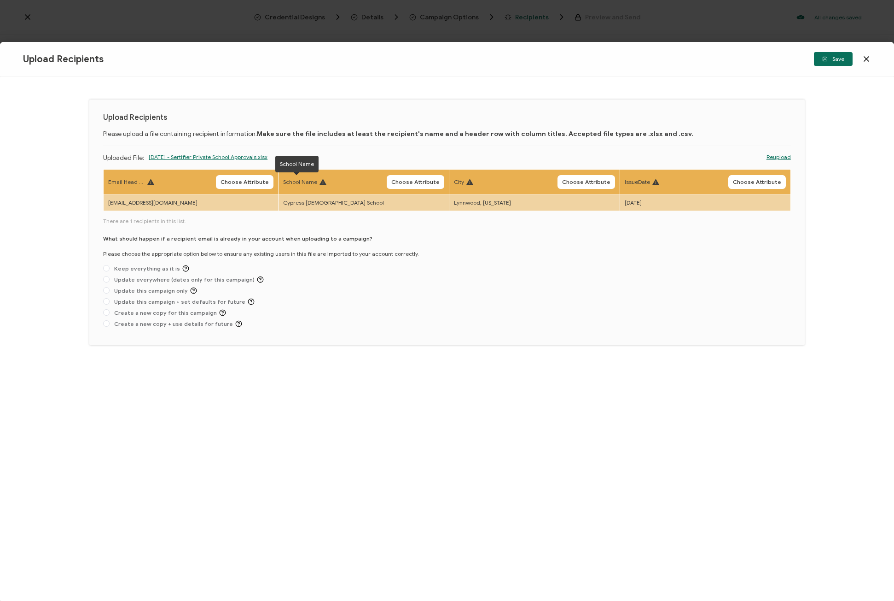
drag, startPoint x: 432, startPoint y: 238, endPoint x: 446, endPoint y: 204, distance: 36.3
click at [432, 237] on div "Email Head of School Choose Attribute School Name Choose Attribute City Choose …" at bounding box center [447, 250] width 688 height 162
click at [242, 183] on span "Choose Attribute" at bounding box center [245, 182] width 48 height 6
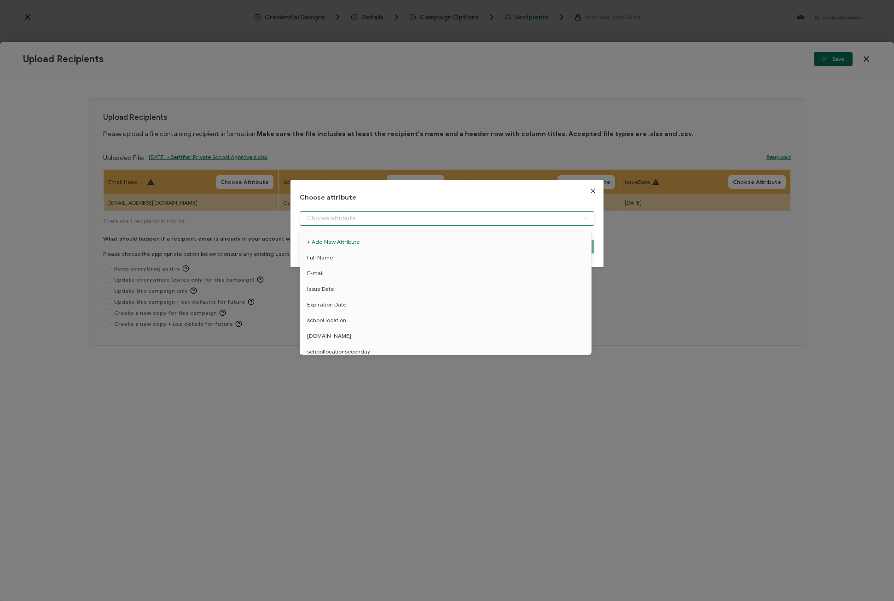
click at [373, 219] on input "dialog" at bounding box center [447, 218] width 295 height 15
click at [337, 259] on li "Full Name" at bounding box center [447, 258] width 299 height 16
type input "Full Name"
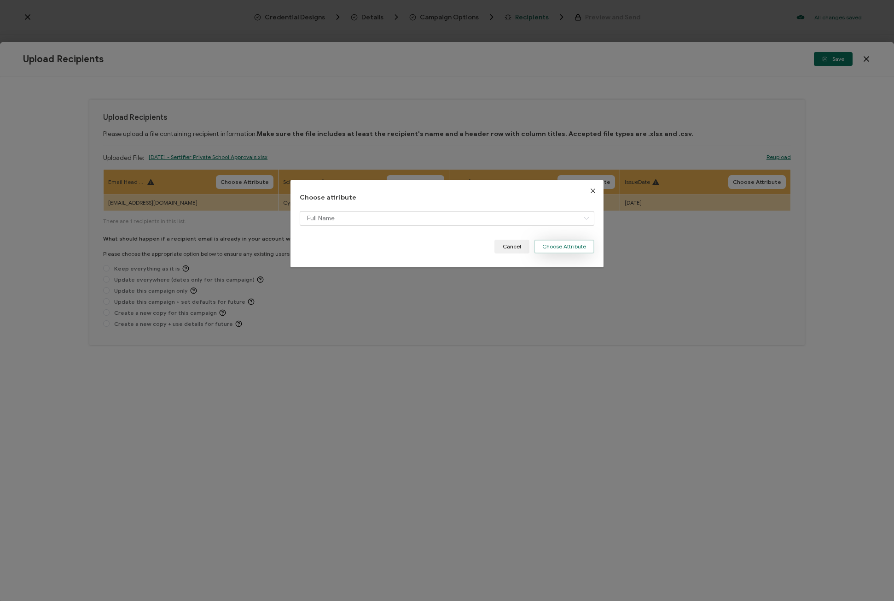
click at [554, 245] on button "Choose Attribute" at bounding box center [564, 246] width 60 height 14
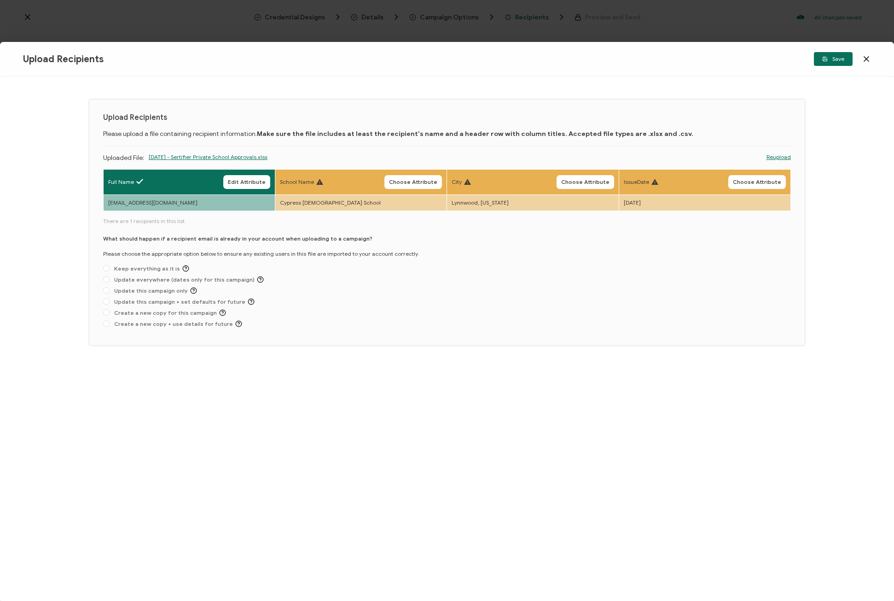
click at [242, 181] on span "Edit Attribute" at bounding box center [247, 182] width 38 height 6
type input "Full Name"
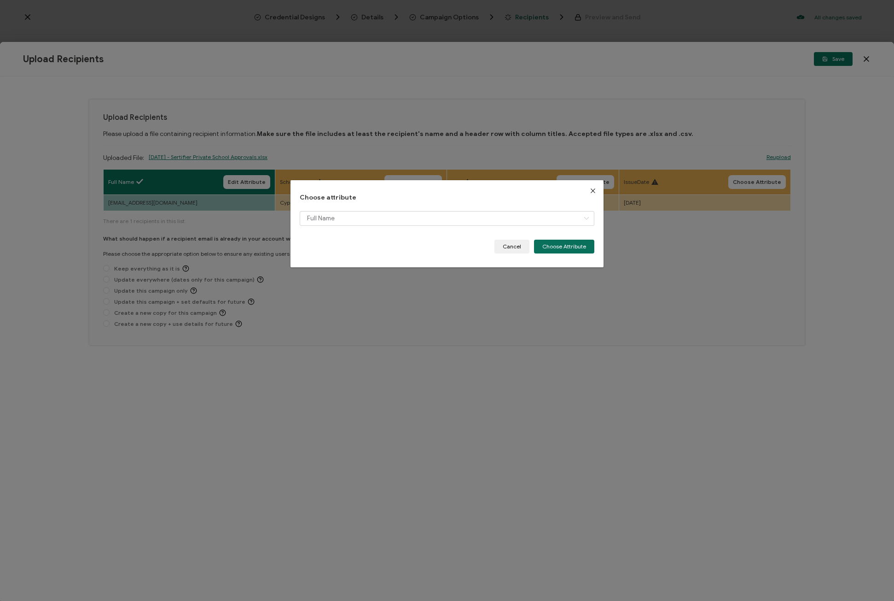
click at [501, 226] on div "Full Name" at bounding box center [447, 225] width 295 height 29
click at [496, 220] on input "dialog" at bounding box center [447, 218] width 295 height 15
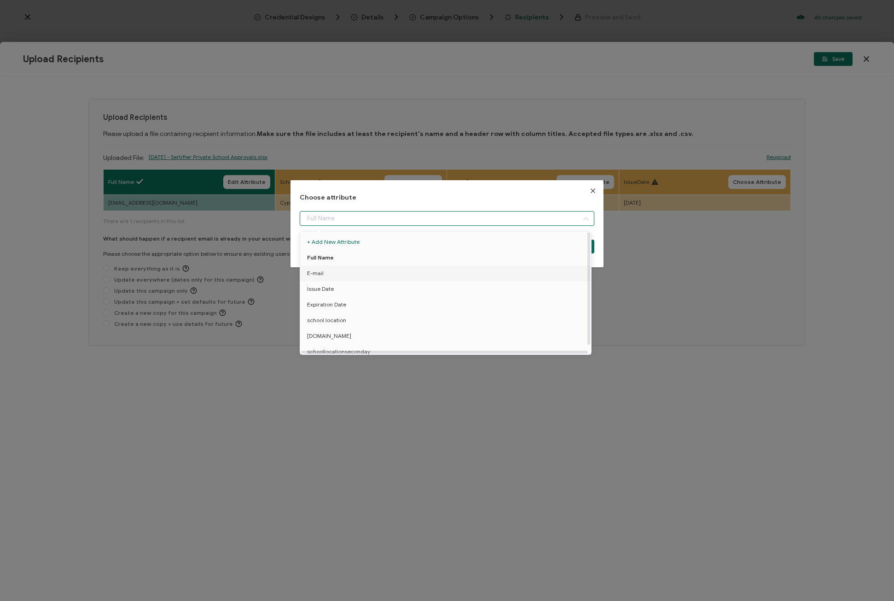
click at [392, 275] on li "E-mail" at bounding box center [447, 273] width 299 height 16
type input "E-mail"
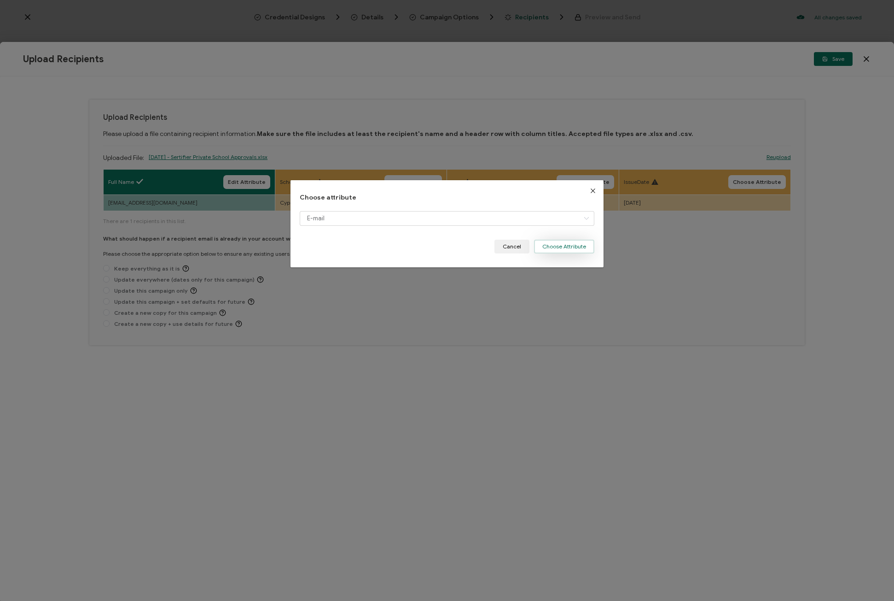
click at [557, 250] on button "Choose Attribute" at bounding box center [564, 246] width 60 height 14
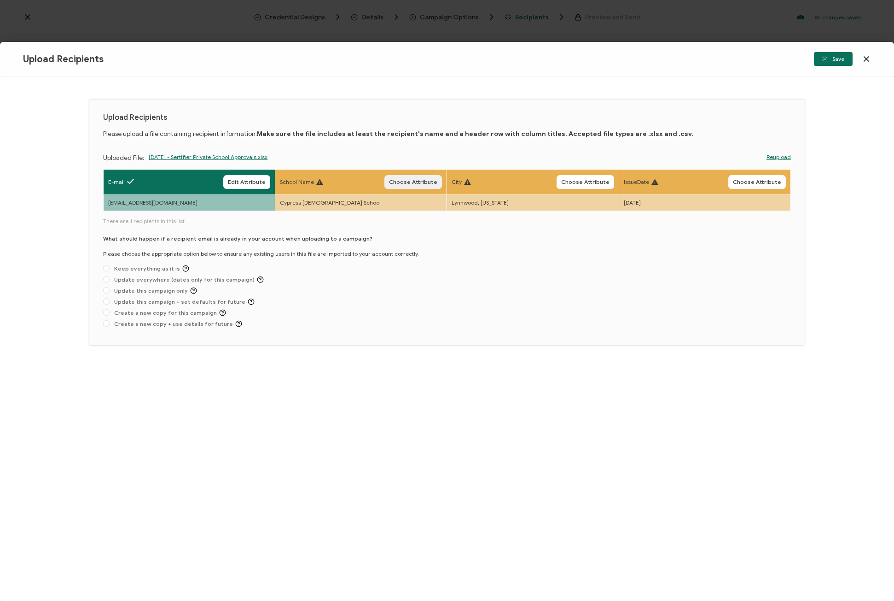
click at [415, 176] on button "Choose Attribute" at bounding box center [414, 182] width 58 height 14
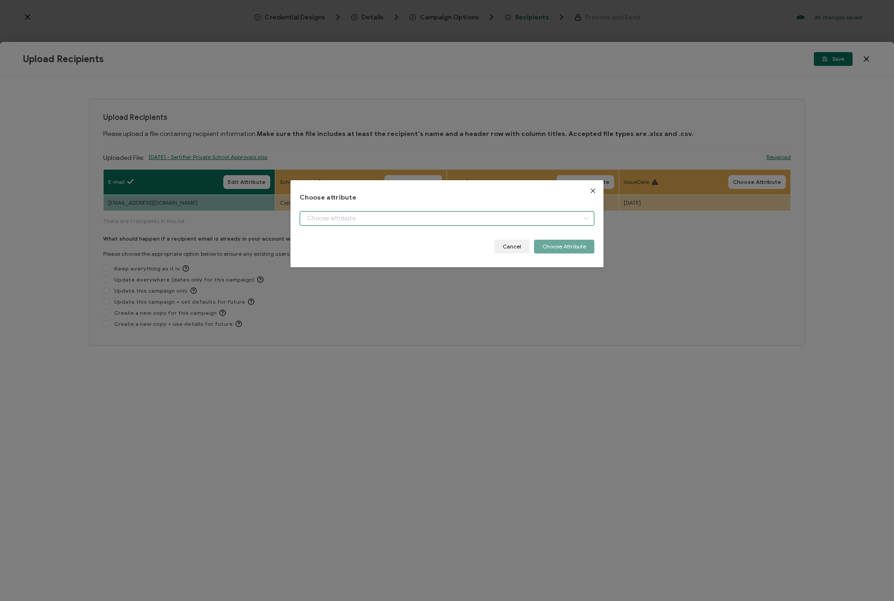
click at [461, 218] on input "dialog" at bounding box center [447, 218] width 295 height 15
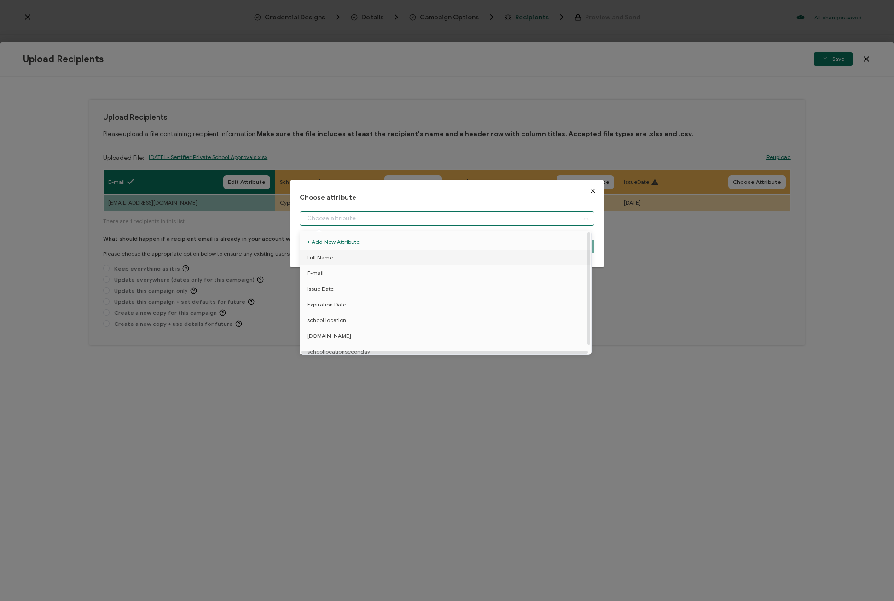
click at [376, 263] on li "Full Name" at bounding box center [447, 258] width 299 height 16
type input "Full Name"
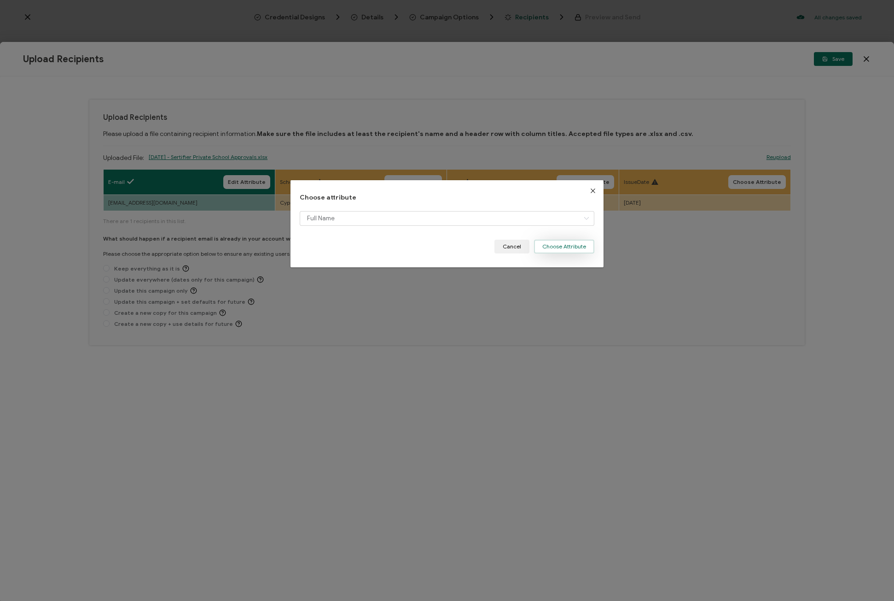
click at [564, 245] on button "Choose Attribute" at bounding box center [564, 246] width 60 height 14
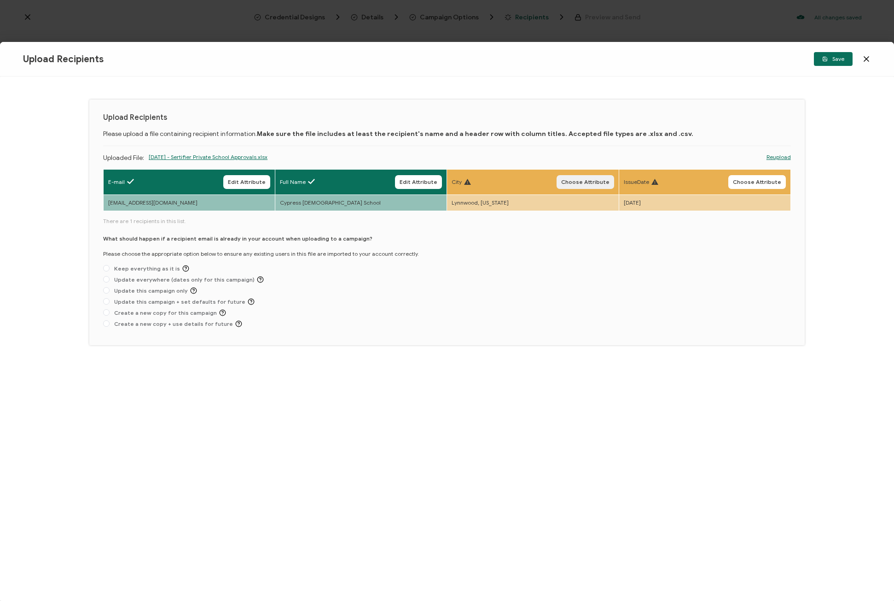
click at [583, 179] on span "Choose Attribute" at bounding box center [585, 182] width 48 height 6
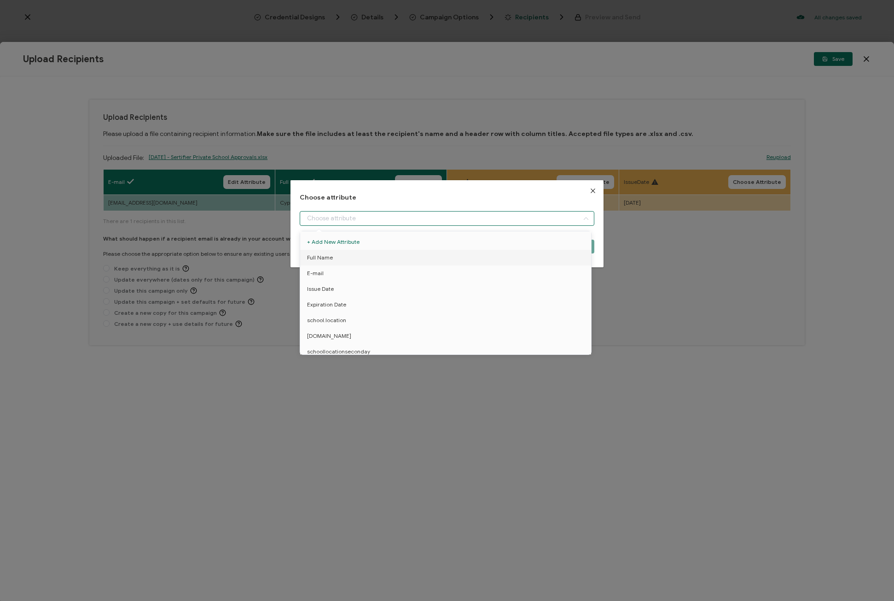
click at [464, 223] on input "dialog" at bounding box center [447, 218] width 295 height 15
click at [363, 314] on li "school.location" at bounding box center [447, 316] width 299 height 16
type input "school.location"
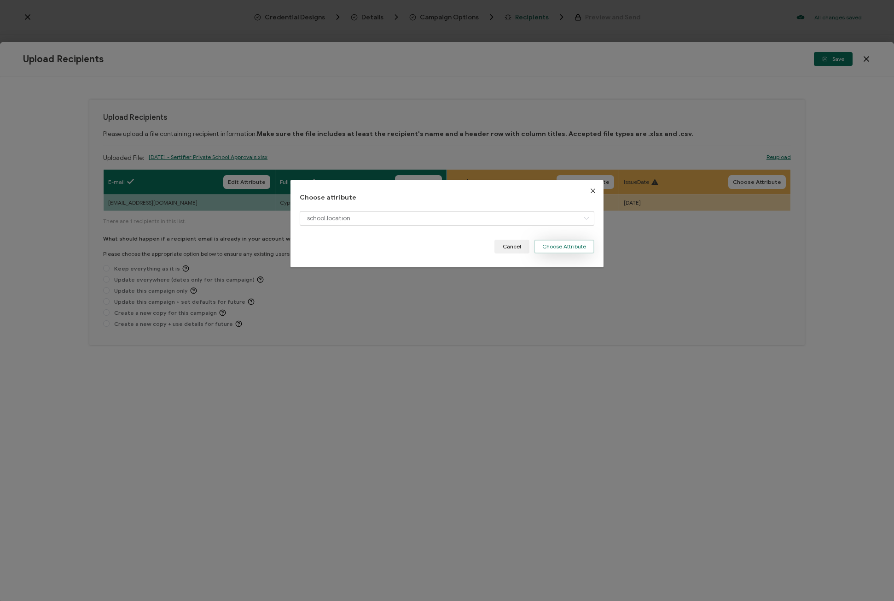
click at [570, 251] on button "Choose Attribute" at bounding box center [564, 246] width 60 height 14
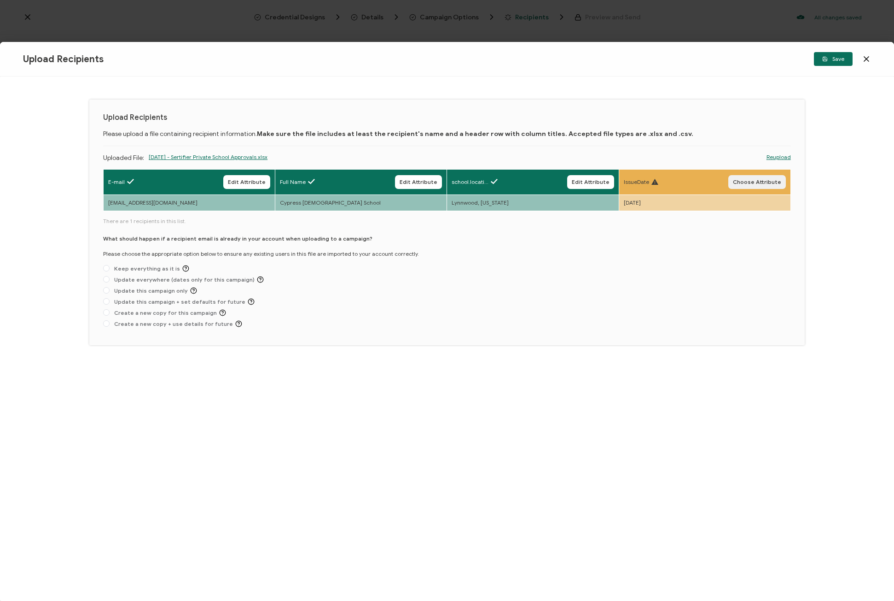
click at [774, 176] on button "Choose Attribute" at bounding box center [758, 182] width 58 height 14
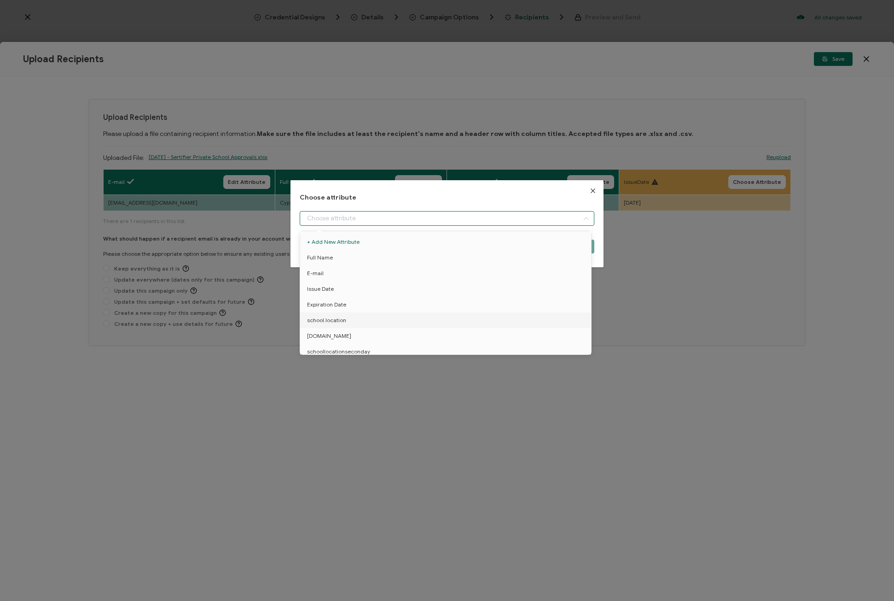
click at [553, 220] on input "dialog" at bounding box center [447, 218] width 295 height 15
click at [396, 294] on li "Issue Date" at bounding box center [447, 289] width 299 height 16
type input "Issue Date"
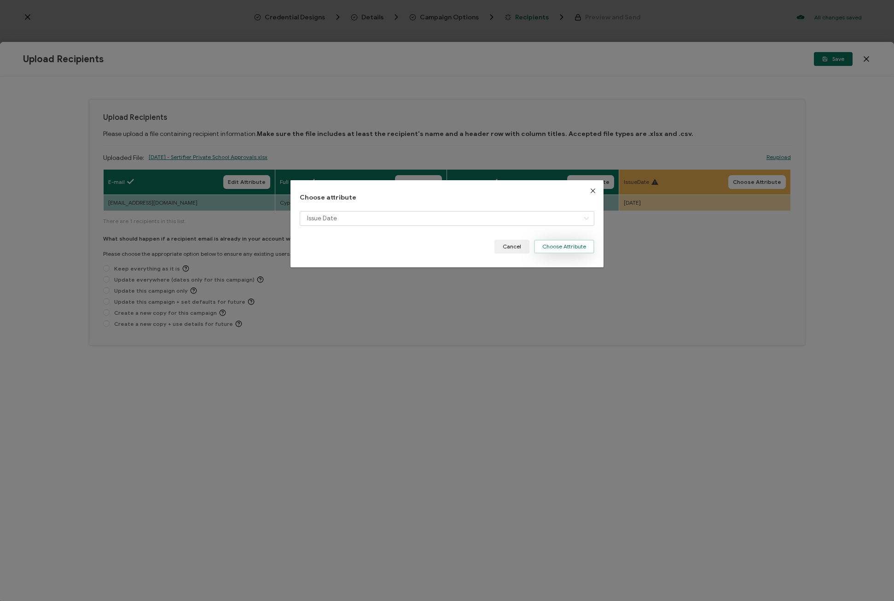
click at [580, 241] on button "Choose Attribute" at bounding box center [564, 246] width 60 height 14
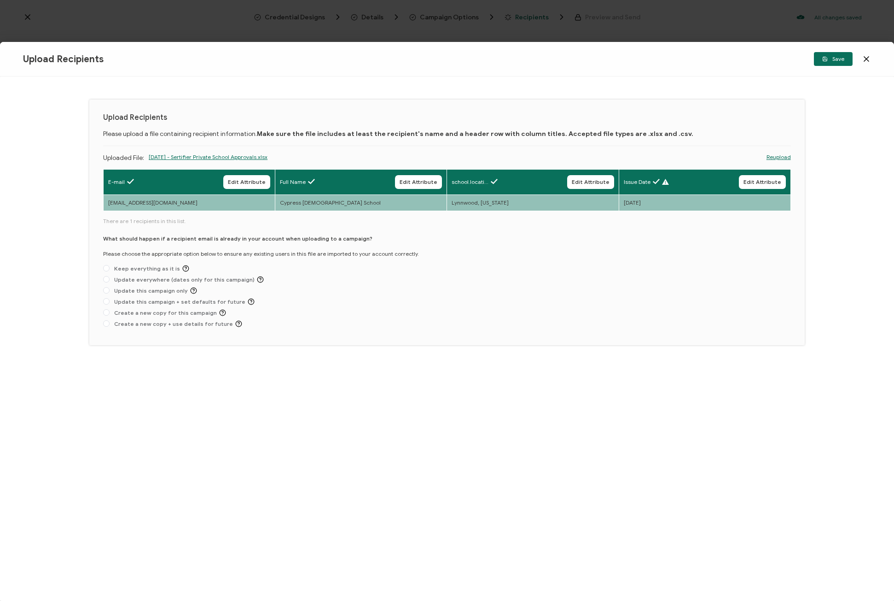
drag, startPoint x: 188, startPoint y: 202, endPoint x: 117, endPoint y: 204, distance: 70.9
click at [117, 204] on td "aepaskell.cypress@gmail.com" at bounding box center [190, 203] width 172 height 16
click at [104, 311] on span at bounding box center [106, 312] width 6 height 6
click at [104, 311] on input "Create a new copy for this campaign" at bounding box center [106, 312] width 6 height 7
radio input "true"
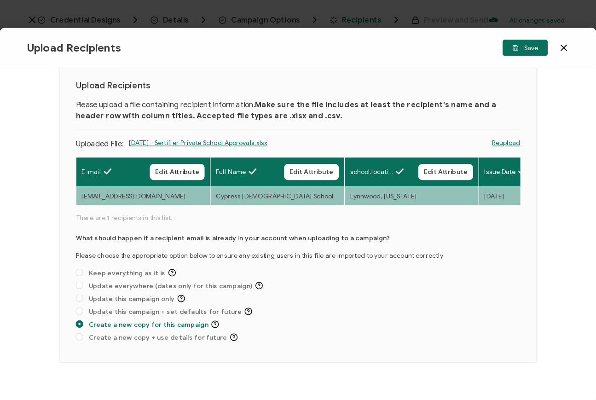
scroll to position [42, 0]
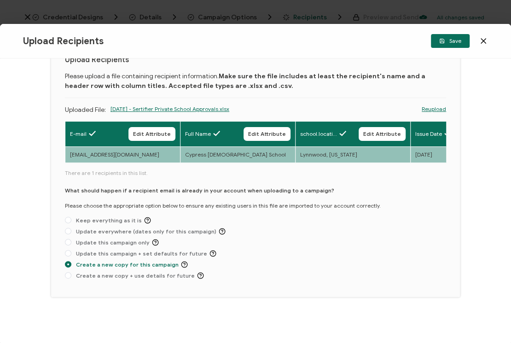
drag, startPoint x: 59, startPoint y: 226, endPoint x: 94, endPoint y: 234, distance: 36.0
click at [94, 235] on div "Upload Recipients Please upload a file containing recipient information. Make s…" at bounding box center [255, 169] width 409 height 255
drag, startPoint x: 91, startPoint y: 228, endPoint x: 109, endPoint y: 251, distance: 28.9
click at [110, 252] on div "What should happen if a recipient email is already in your account when uploadi…" at bounding box center [255, 235] width 381 height 97
click at [98, 243] on span "Update this campaign only" at bounding box center [115, 242] width 88 height 7
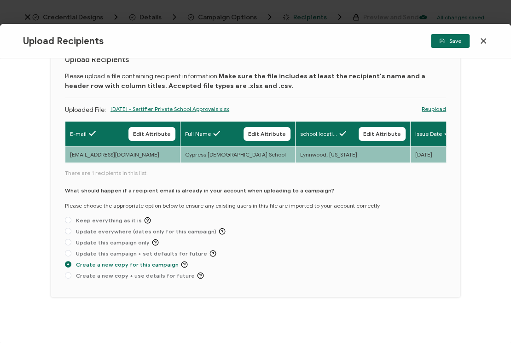
click at [71, 243] on input "Update this campaign only" at bounding box center [68, 242] width 6 height 7
radio input "true"
click at [94, 249] on div "What should happen if a recipient email is already in your account when uploadi…" at bounding box center [255, 235] width 381 height 97
click at [93, 266] on span "Create a new copy for this campaign" at bounding box center [129, 264] width 117 height 7
click at [71, 266] on input "Create a new copy for this campaign" at bounding box center [68, 264] width 6 height 7
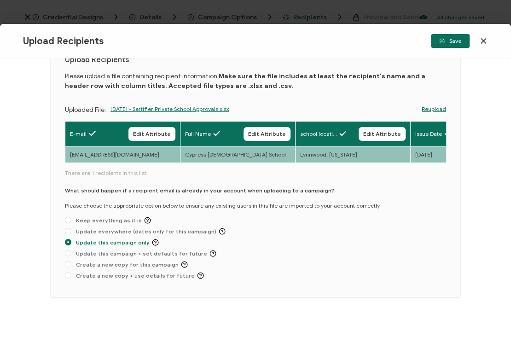
radio input "true"
radio input "false"
radio input "true"
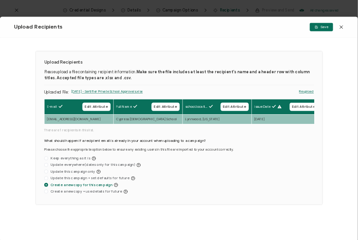
scroll to position [0, 0]
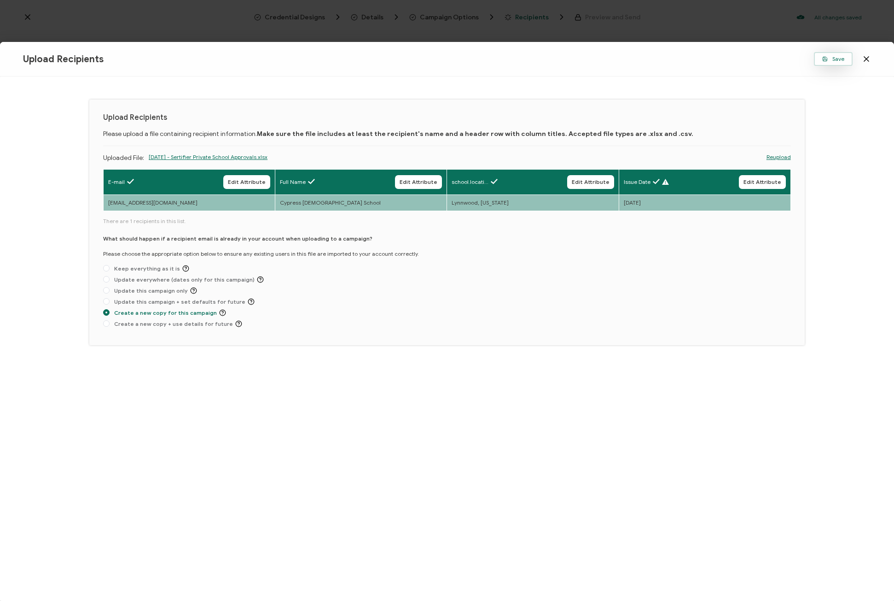
click at [837, 59] on span "Save" at bounding box center [834, 59] width 22 height 6
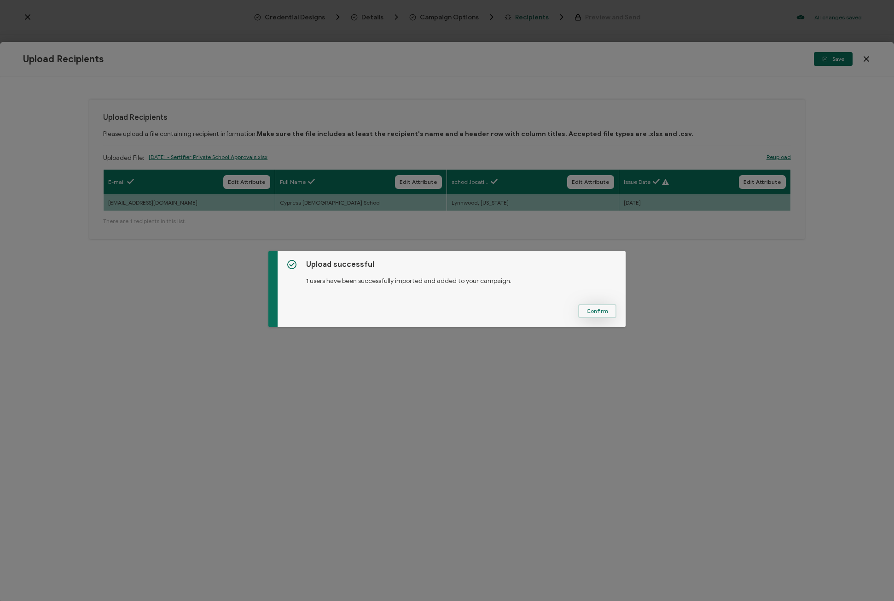
click at [589, 312] on span "Confirm" at bounding box center [598, 311] width 22 height 6
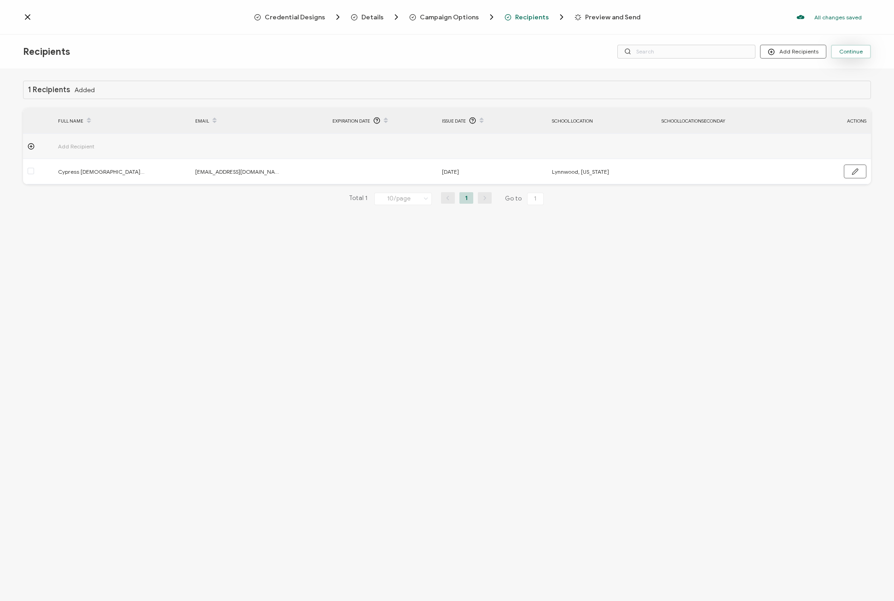
click at [858, 49] on span "Continue" at bounding box center [851, 52] width 23 height 6
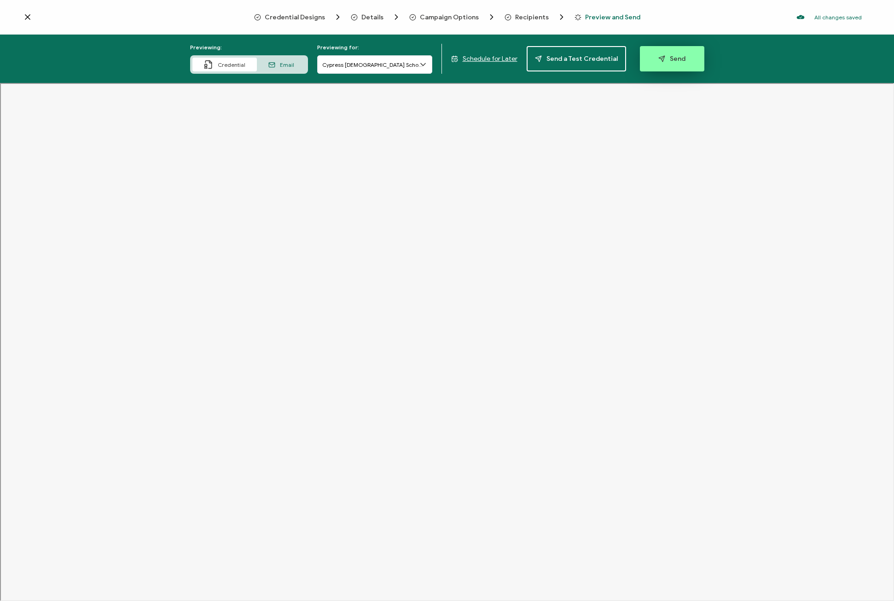
click at [667, 54] on button "Send" at bounding box center [672, 58] width 64 height 25
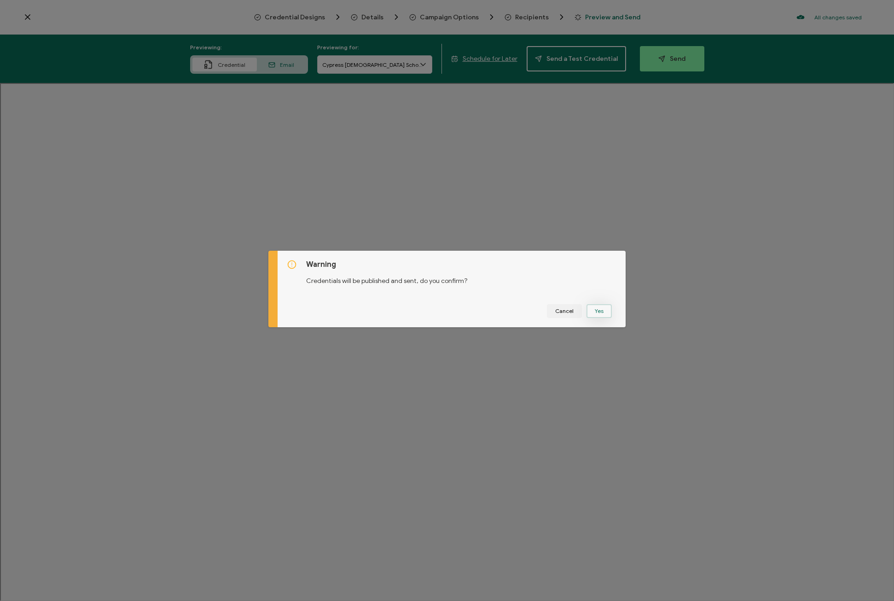
click at [607, 309] on button "Yes" at bounding box center [599, 311] width 25 height 14
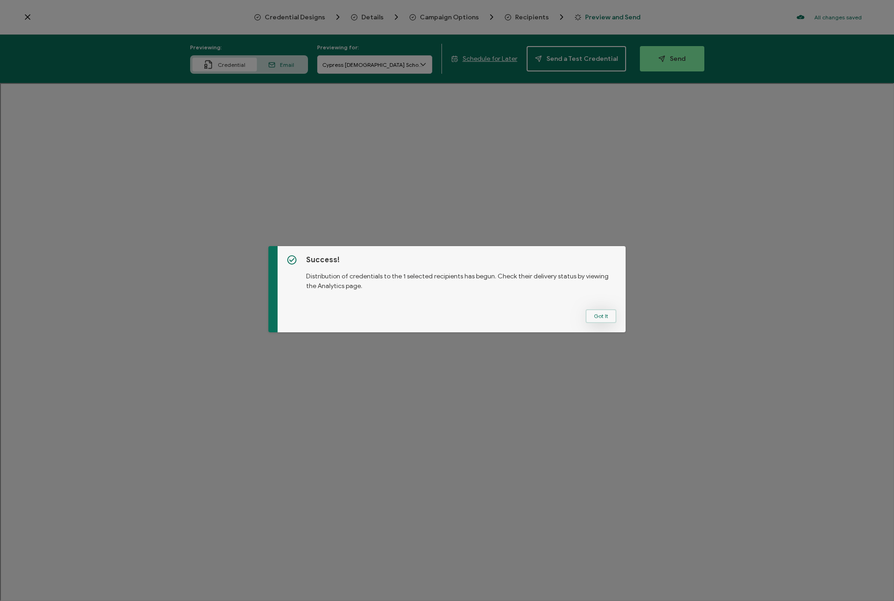
click at [595, 315] on button "Got It" at bounding box center [601, 316] width 31 height 14
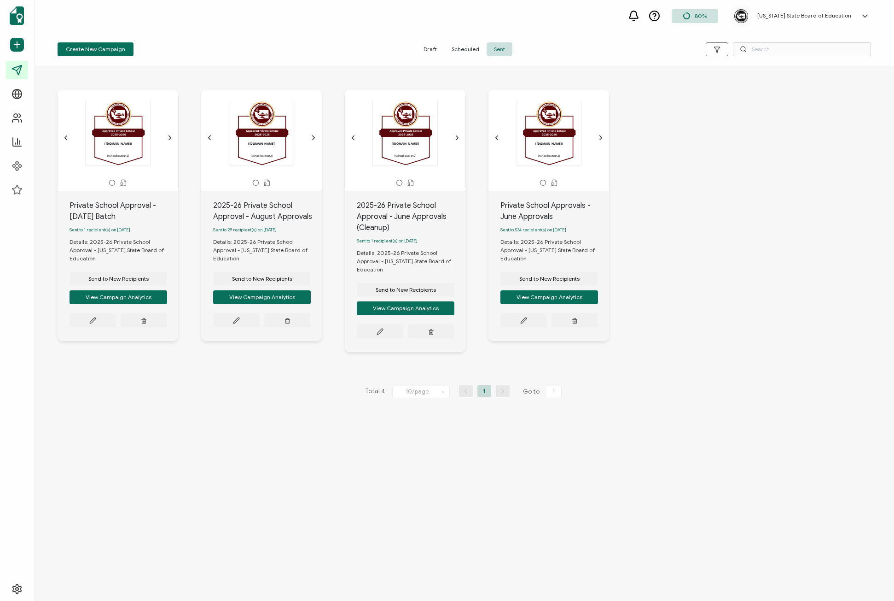
click at [118, 144] on div "[recipient.name] [schoollocation2]" at bounding box center [118, 132] width 97 height 65
click at [99, 321] on button at bounding box center [93, 320] width 47 height 14
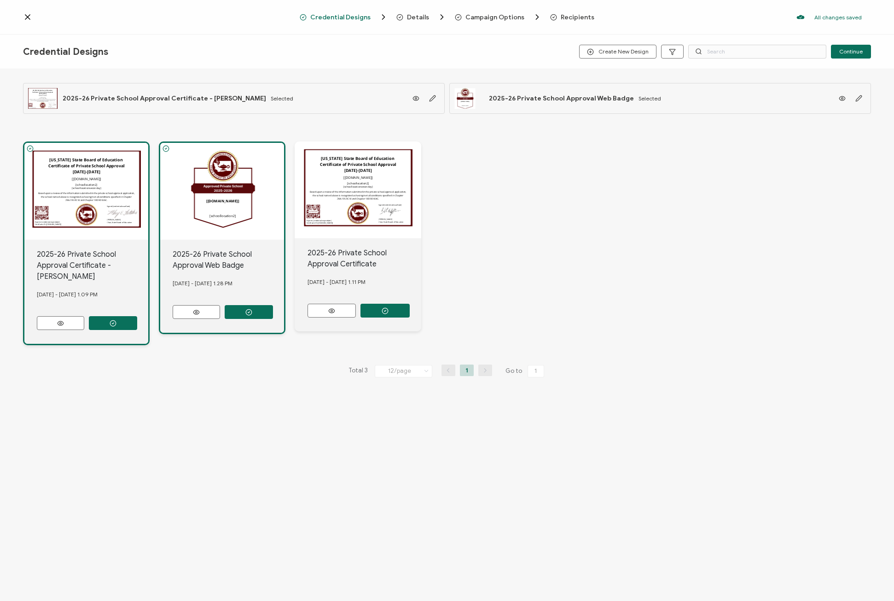
click at [581, 16] on span "Recipients" at bounding box center [578, 17] width 34 height 7
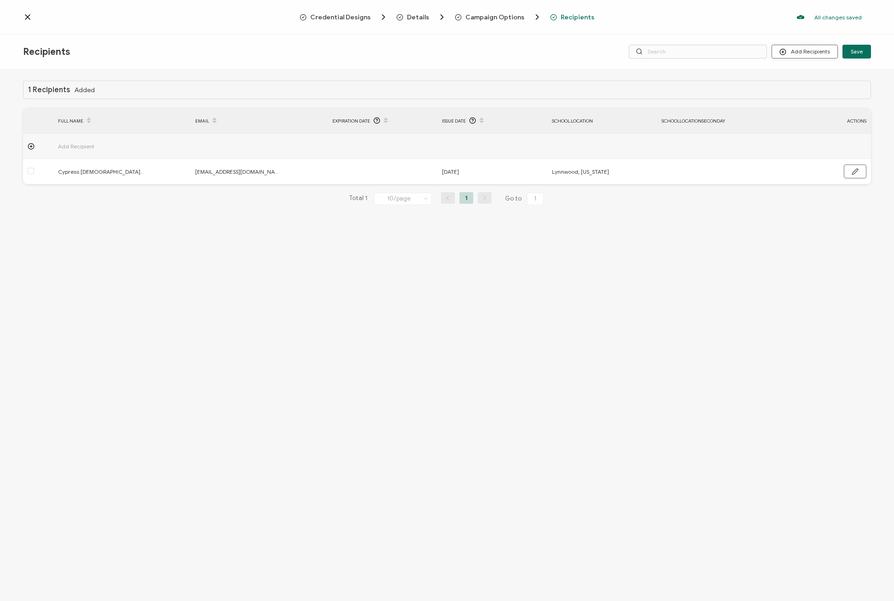
click at [801, 55] on button "Add Recipients" at bounding box center [805, 52] width 66 height 14
click at [702, 367] on div "1 Recipients Added FULL NAME EMAIL Expiration Date Issue Date school.location s…" at bounding box center [447, 336] width 894 height 534
click at [855, 51] on span "Save" at bounding box center [857, 52] width 12 height 6
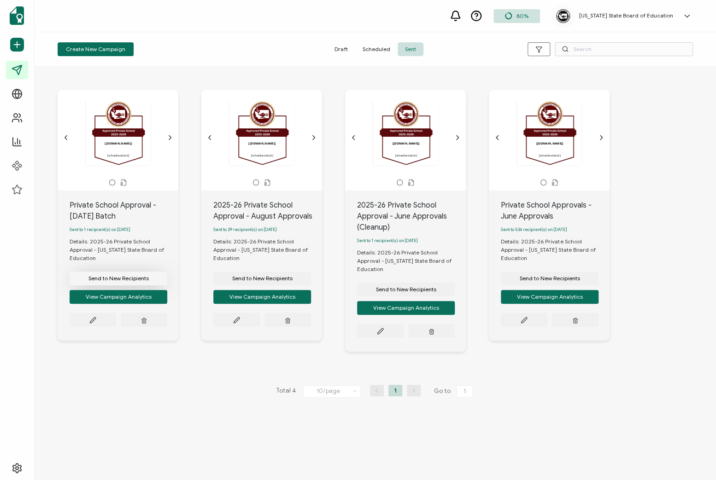
click at [119, 281] on span "Send to New Recipients" at bounding box center [118, 279] width 60 height 6
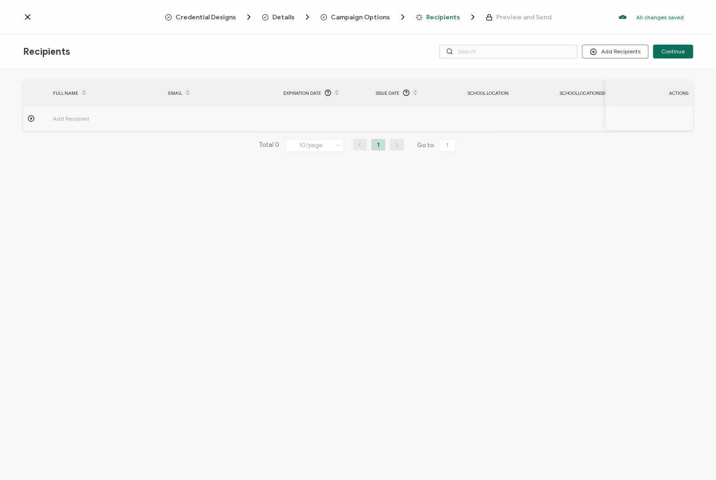
click at [345, 19] on span "Campaign Options" at bounding box center [360, 17] width 59 height 7
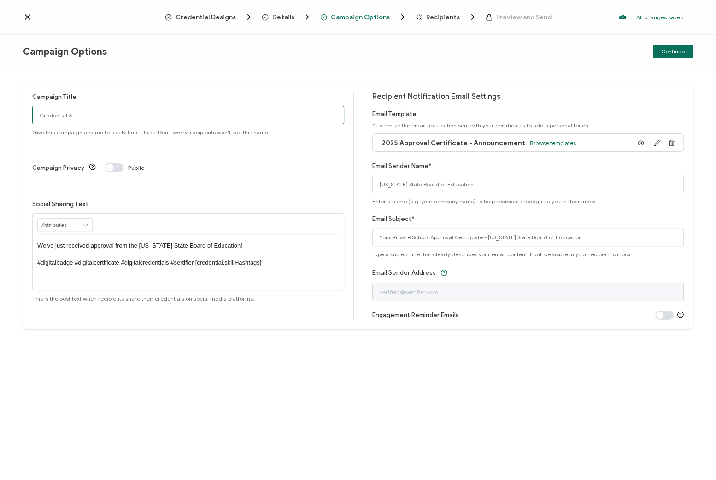
drag, startPoint x: 83, startPoint y: 113, endPoint x: -12, endPoint y: 112, distance: 94.9
click at [0, 112] on html "Credential Designs Details Campaign Options Recipients Preview and Send All cha…" at bounding box center [358, 240] width 716 height 480
type input "Private School Approvals - October 2025"
click at [666, 52] on span "Continue" at bounding box center [672, 52] width 23 height 6
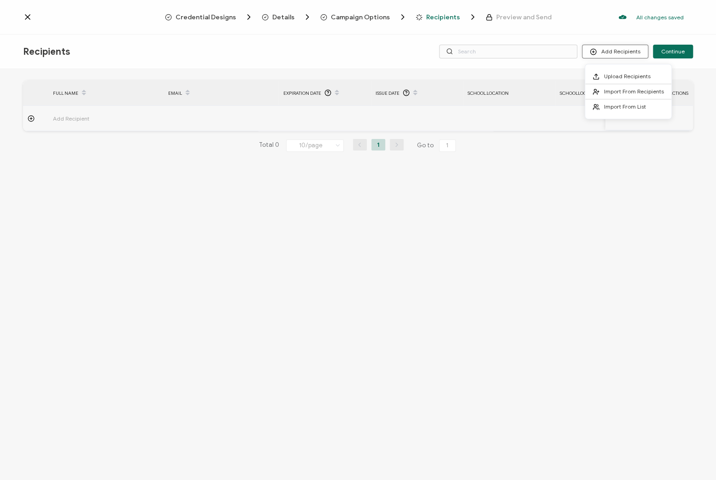
click at [627, 54] on button "Add Recipients" at bounding box center [615, 52] width 66 height 14
click at [619, 74] on span "Upload Recipients" at bounding box center [627, 76] width 47 height 7
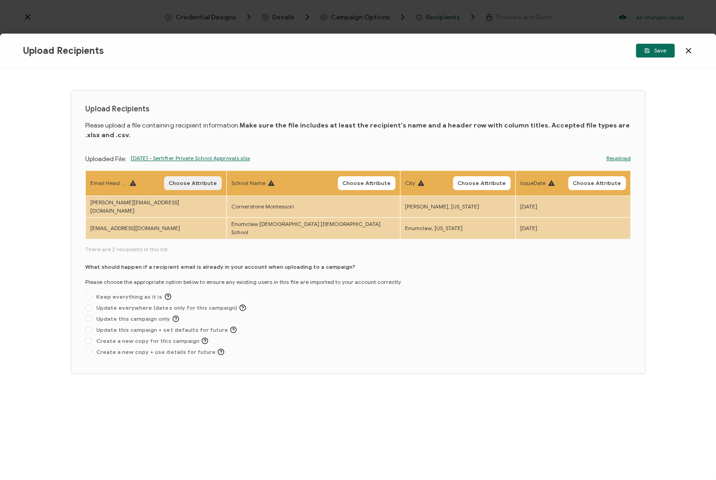
click at [172, 181] on span "Choose Attribute" at bounding box center [193, 184] width 48 height 6
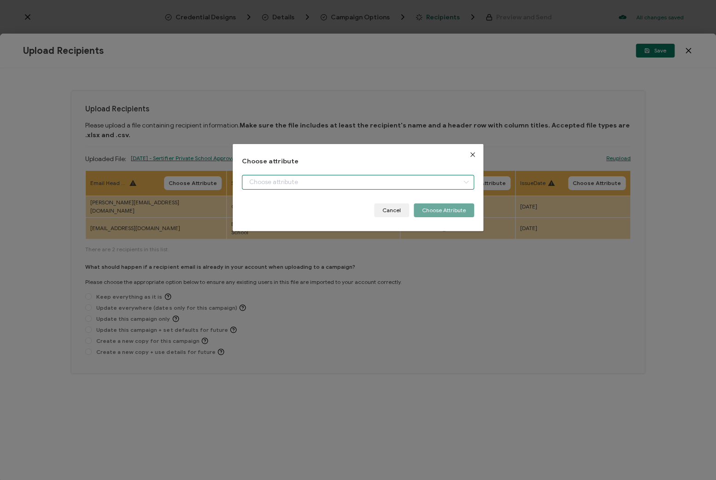
click at [276, 185] on input "dialog" at bounding box center [358, 182] width 232 height 15
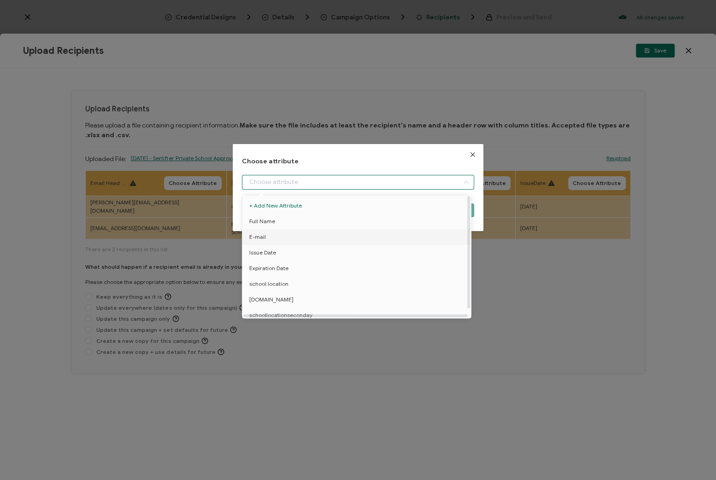
click at [278, 240] on li "E-mail" at bounding box center [358, 237] width 236 height 16
type input "E-mail"
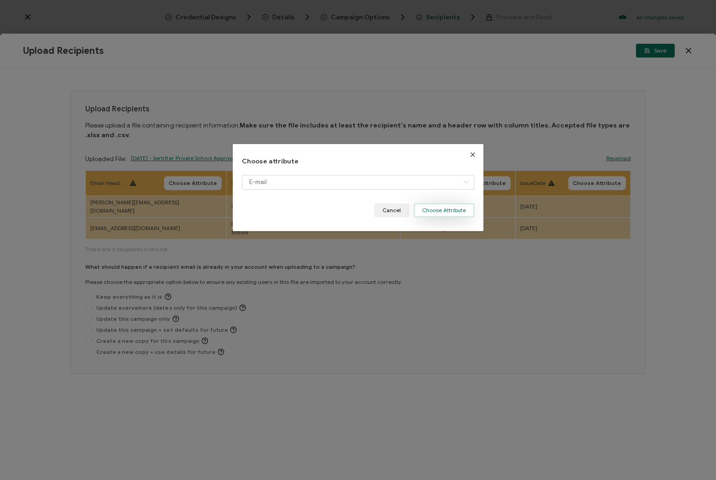
click at [427, 214] on button "Choose Attribute" at bounding box center [444, 211] width 60 height 14
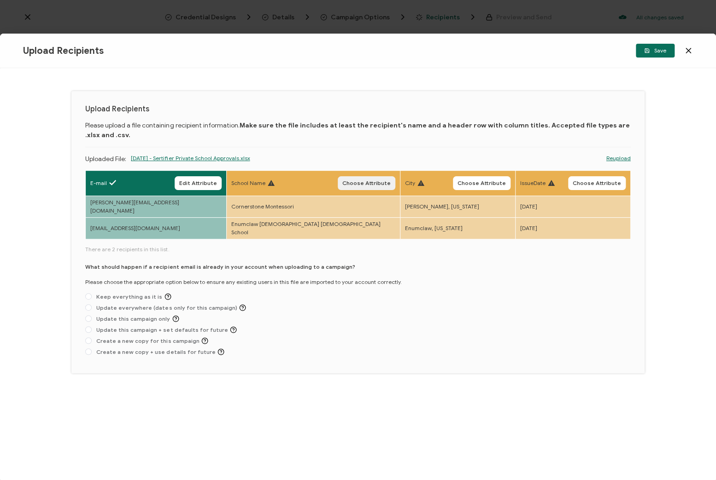
click at [342, 181] on span "Choose Attribute" at bounding box center [366, 184] width 48 height 6
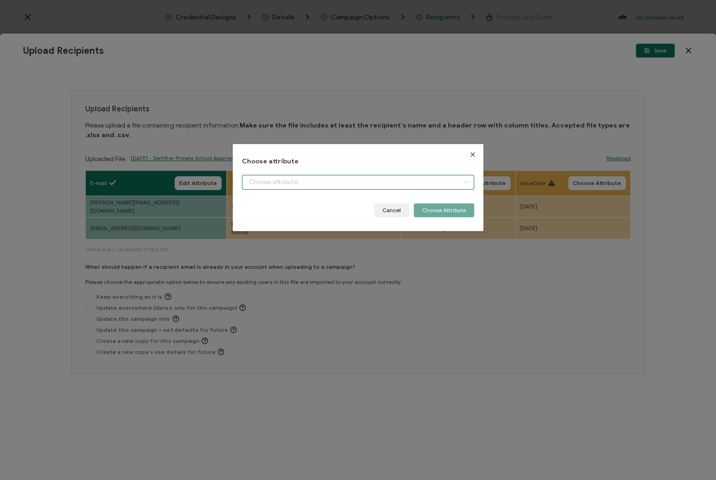
click at [391, 184] on input "dialog" at bounding box center [358, 182] width 232 height 15
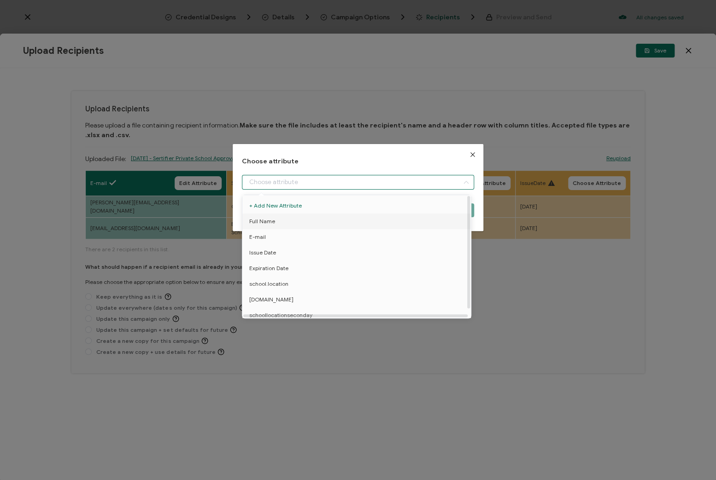
click at [296, 226] on li "Full Name" at bounding box center [358, 222] width 236 height 16
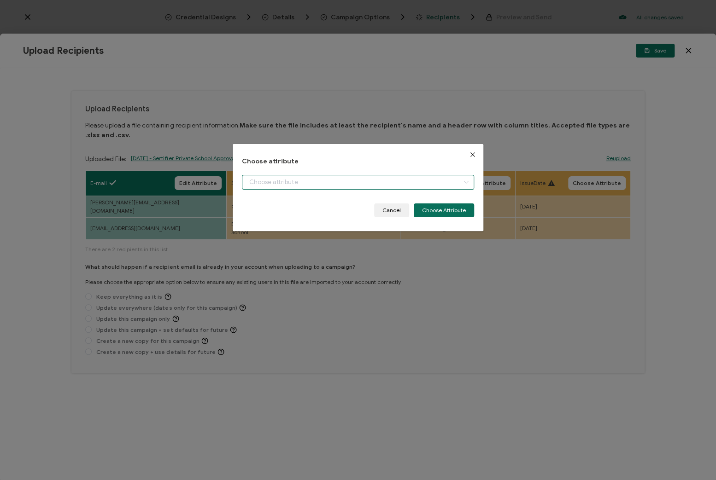
type input "Full Name"
click at [453, 211] on button "Choose Attribute" at bounding box center [444, 211] width 60 height 14
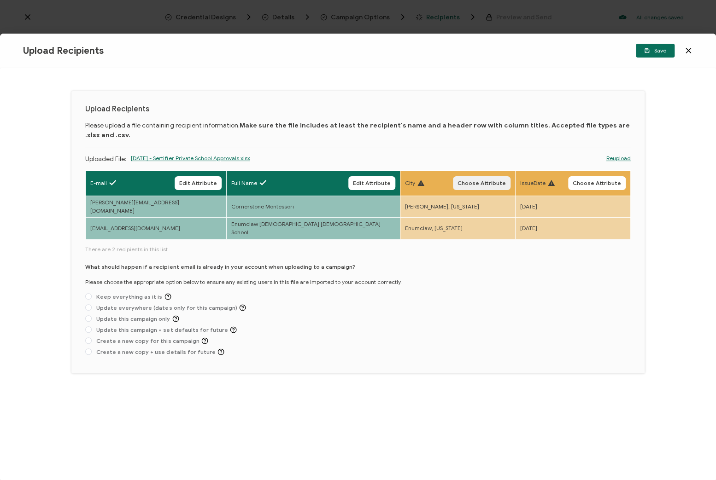
click at [458, 185] on span "Choose Attribute" at bounding box center [481, 184] width 48 height 6
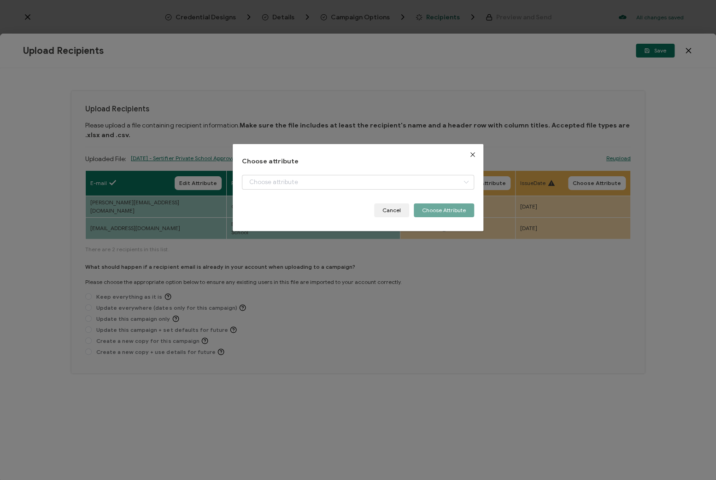
click at [474, 156] on button "Close" at bounding box center [472, 154] width 21 height 21
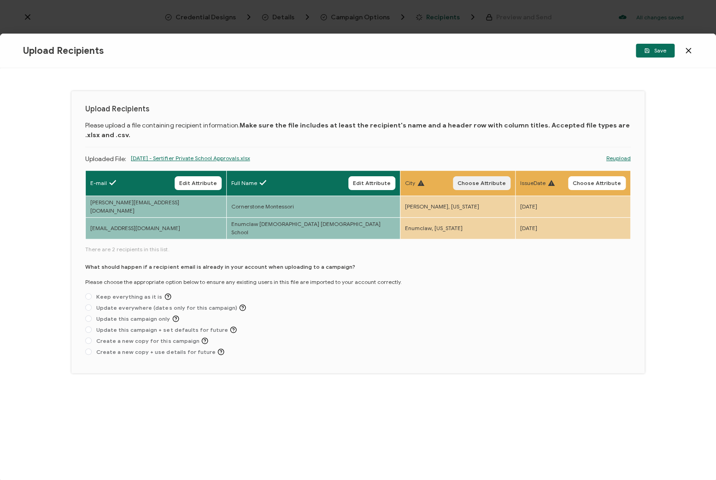
click at [473, 185] on span "Choose Attribute" at bounding box center [481, 184] width 48 height 6
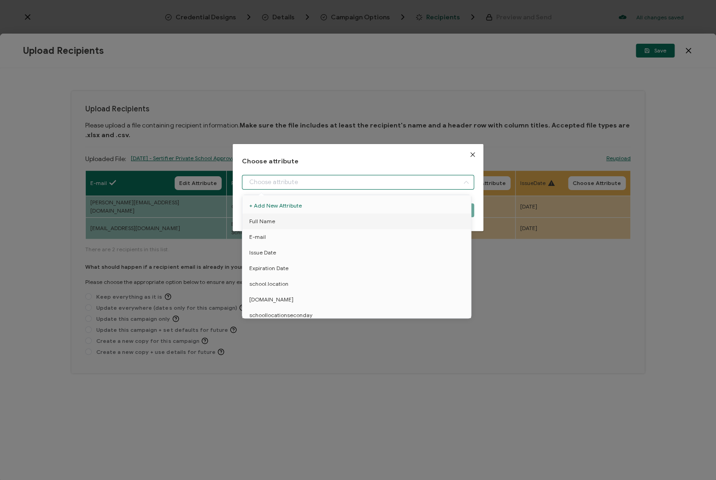
click at [402, 179] on input "dialog" at bounding box center [358, 182] width 232 height 15
click at [279, 289] on span "school.location" at bounding box center [268, 284] width 39 height 16
type input "school.location"
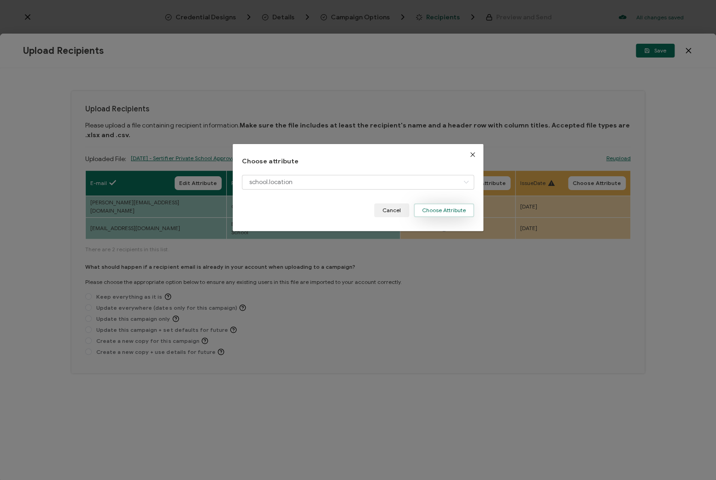
click at [451, 209] on button "Choose Attribute" at bounding box center [444, 211] width 60 height 14
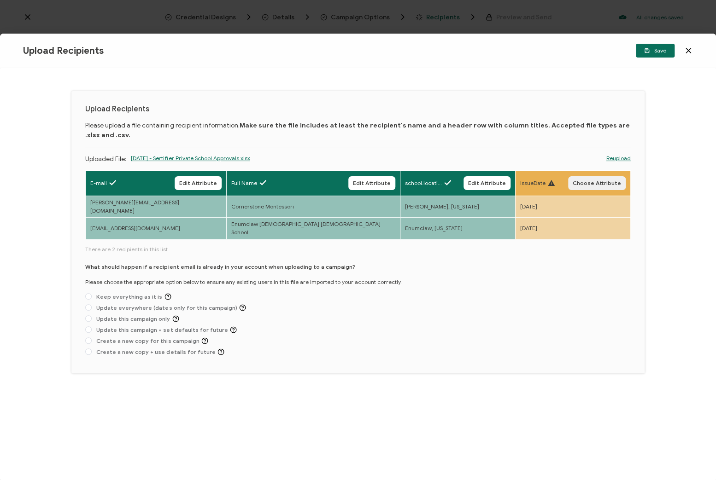
click at [595, 179] on button "Choose Attribute" at bounding box center [597, 183] width 58 height 14
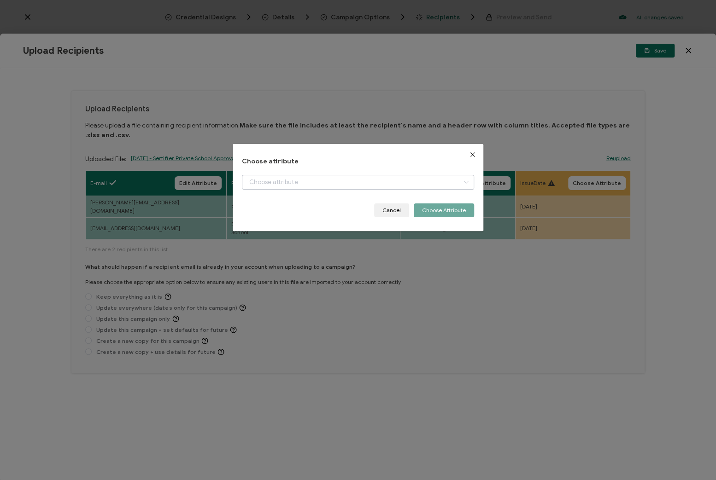
click at [461, 187] on icon "dialog" at bounding box center [466, 182] width 12 height 15
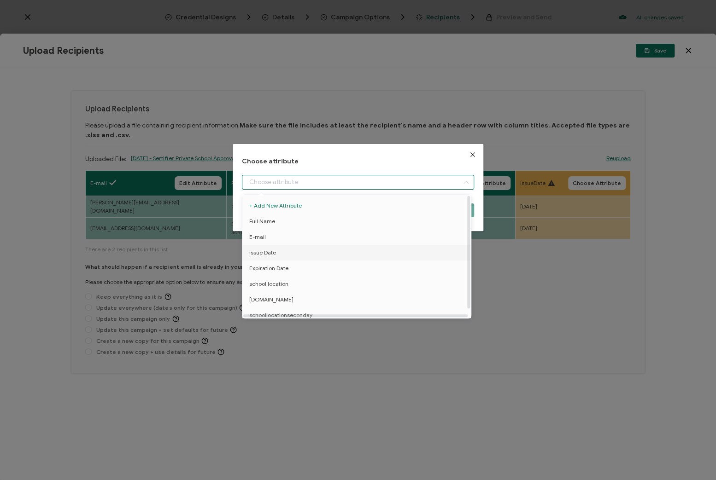
click at [292, 258] on li "Issue Date" at bounding box center [358, 253] width 236 height 16
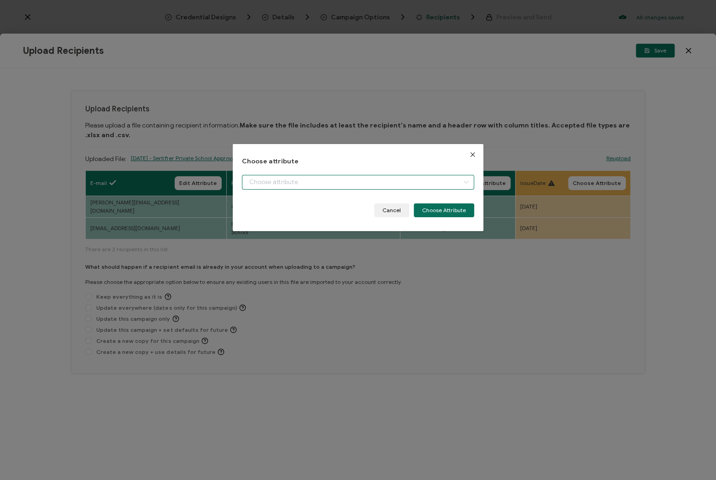
type input "Issue Date"
click at [441, 210] on button "Choose Attribute" at bounding box center [444, 211] width 60 height 14
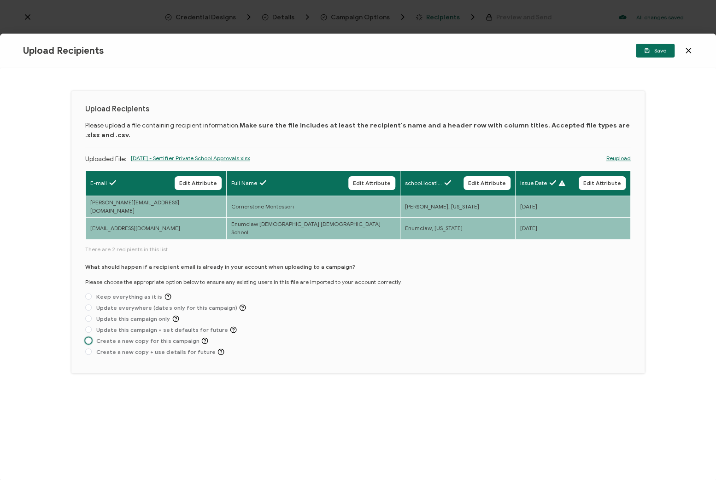
click at [92, 338] on span at bounding box center [88, 341] width 6 height 7
click at [92, 338] on input "Create a new copy for this campaign" at bounding box center [88, 341] width 6 height 7
radio input "true"
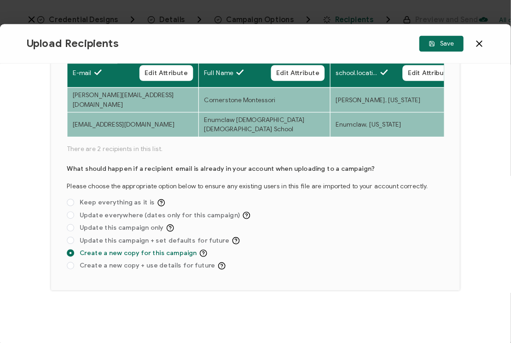
scroll to position [58, 0]
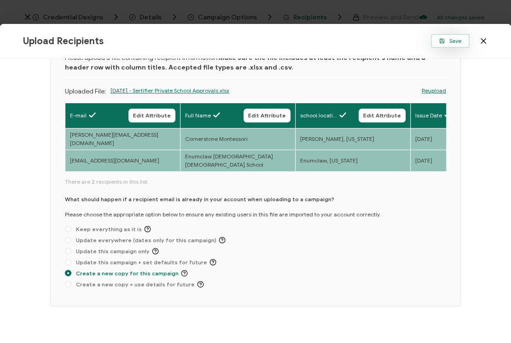
click at [441, 41] on icon "button" at bounding box center [442, 41] width 6 height 6
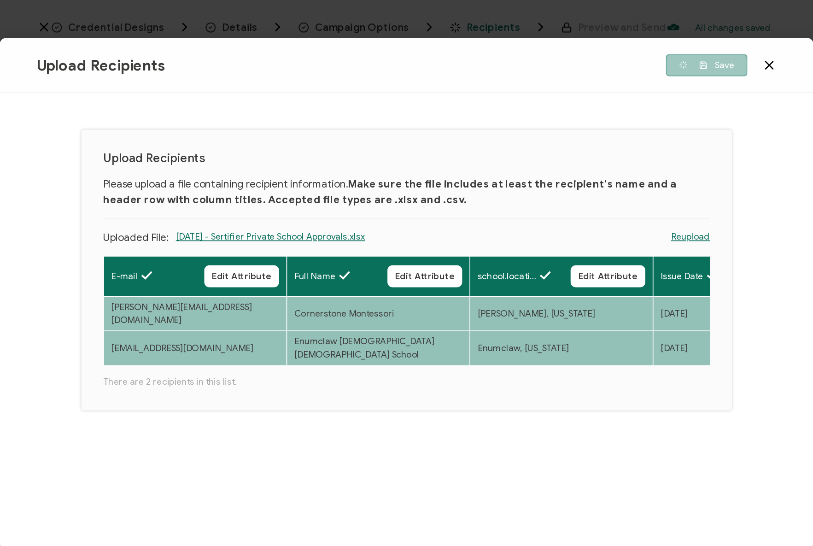
scroll to position [0, 0]
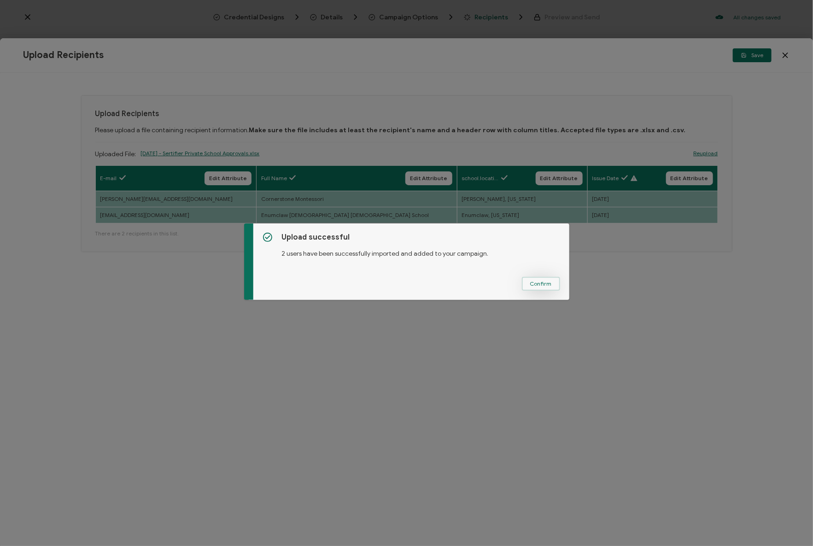
click at [552, 285] on button "Confirm" at bounding box center [541, 284] width 38 height 14
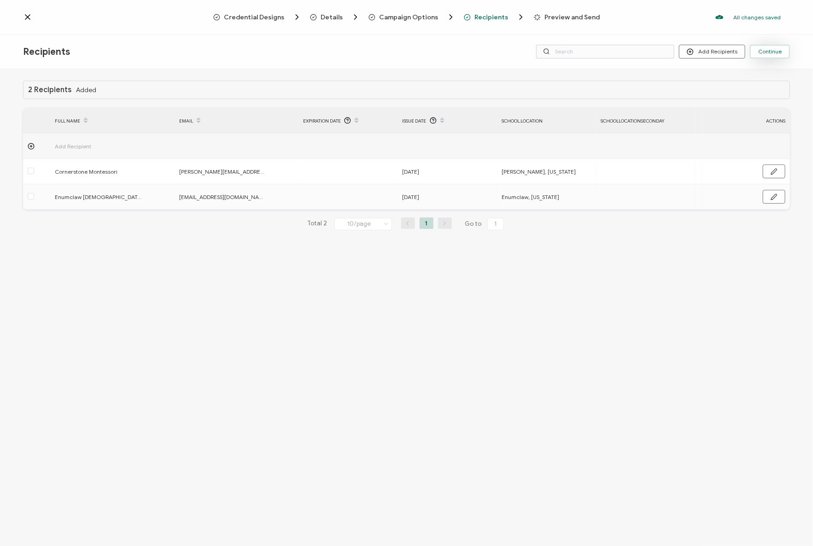
click at [776, 50] on span "Continue" at bounding box center [769, 52] width 23 height 6
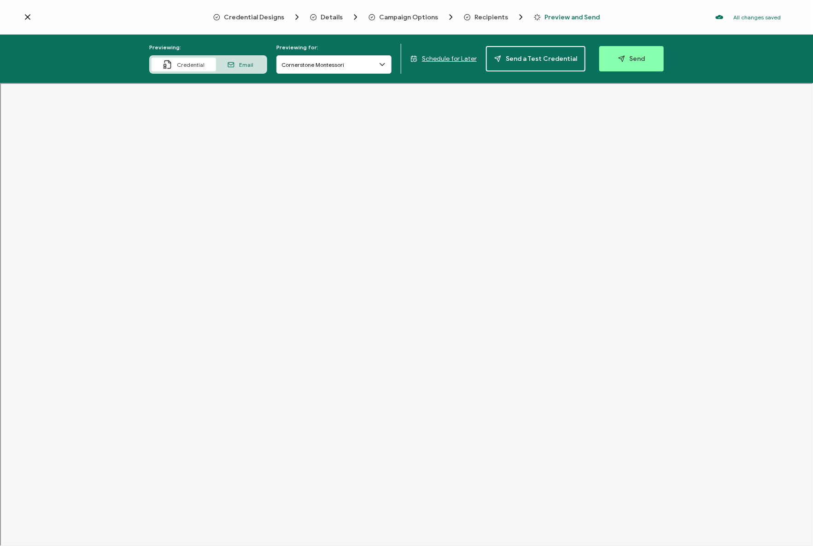
click at [445, 61] on span "Schedule for Later" at bounding box center [449, 59] width 55 height 8
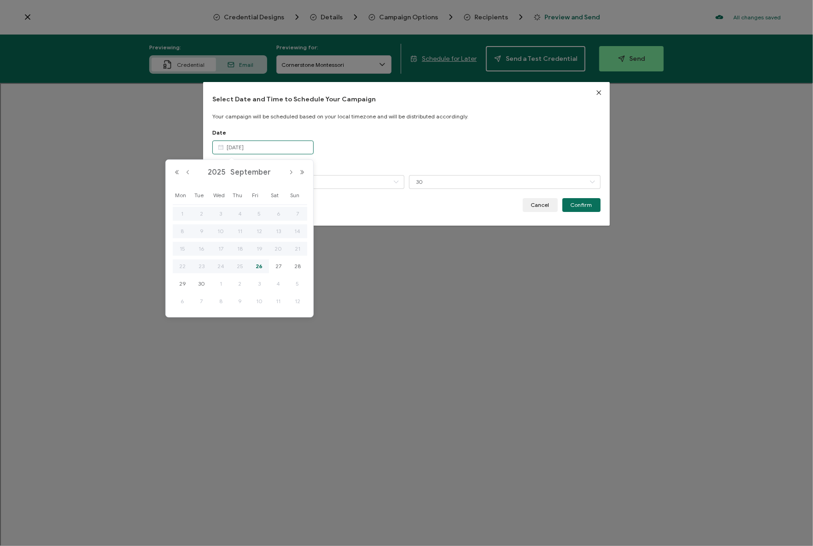
click at [255, 150] on input "Sep 26 2025" at bounding box center [262, 147] width 101 height 14
click at [292, 171] on button "Next Month" at bounding box center [291, 172] width 11 height 6
click at [259, 246] on span "17" at bounding box center [259, 248] width 11 height 11
type input "Oct 17 2025"
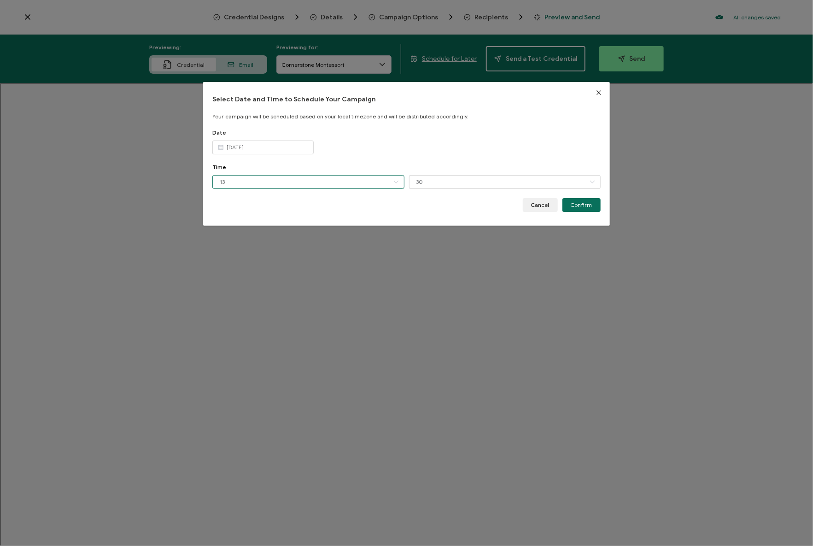
click at [321, 180] on input "13" at bounding box center [308, 182] width 192 height 14
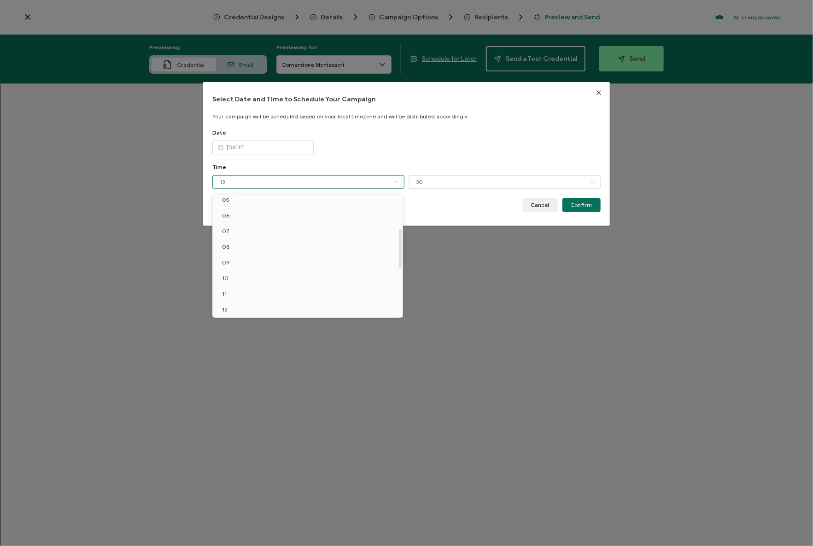
scroll to position [125, 0]
click at [254, 209] on li "08" at bounding box center [309, 205] width 193 height 16
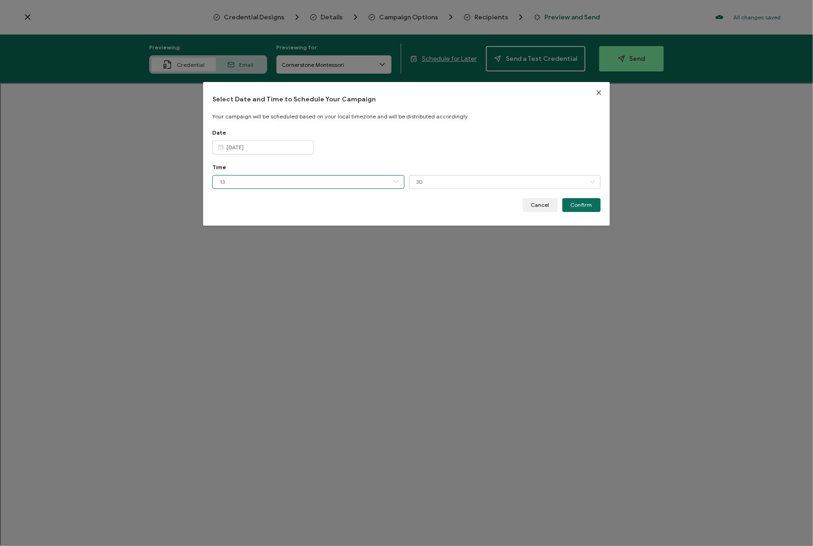
type input "08"
click at [462, 180] on input "30" at bounding box center [505, 182] width 192 height 14
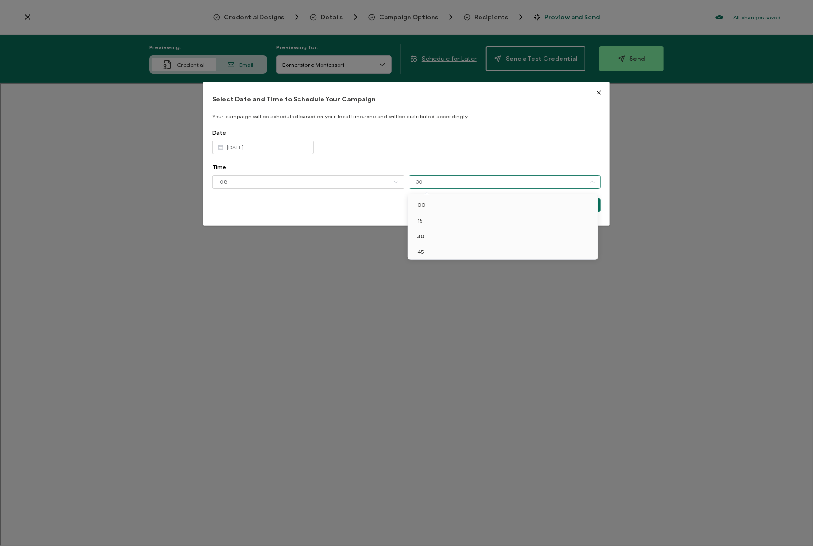
click at [507, 136] on div "Date Oct 17 2025" at bounding box center [406, 146] width 388 height 35
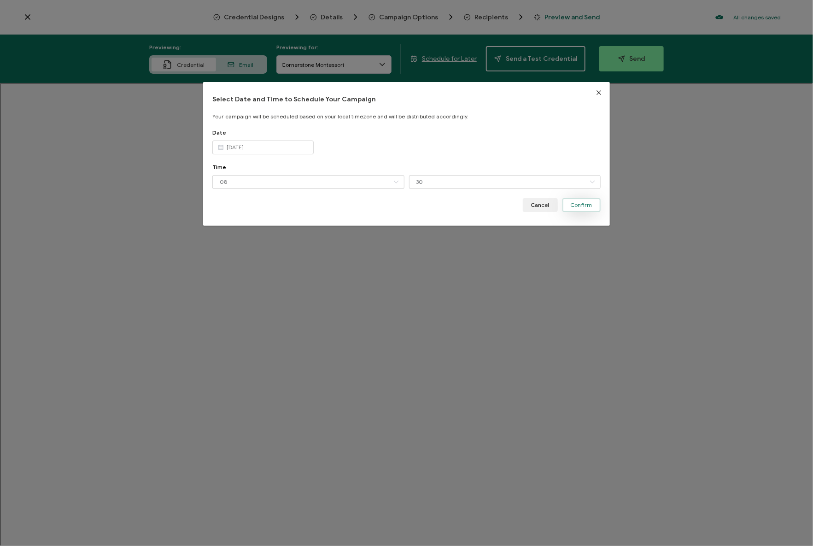
click at [584, 209] on button "Confirm" at bounding box center [581, 205] width 38 height 14
